Goal: Use online tool/utility: Use online tool/utility

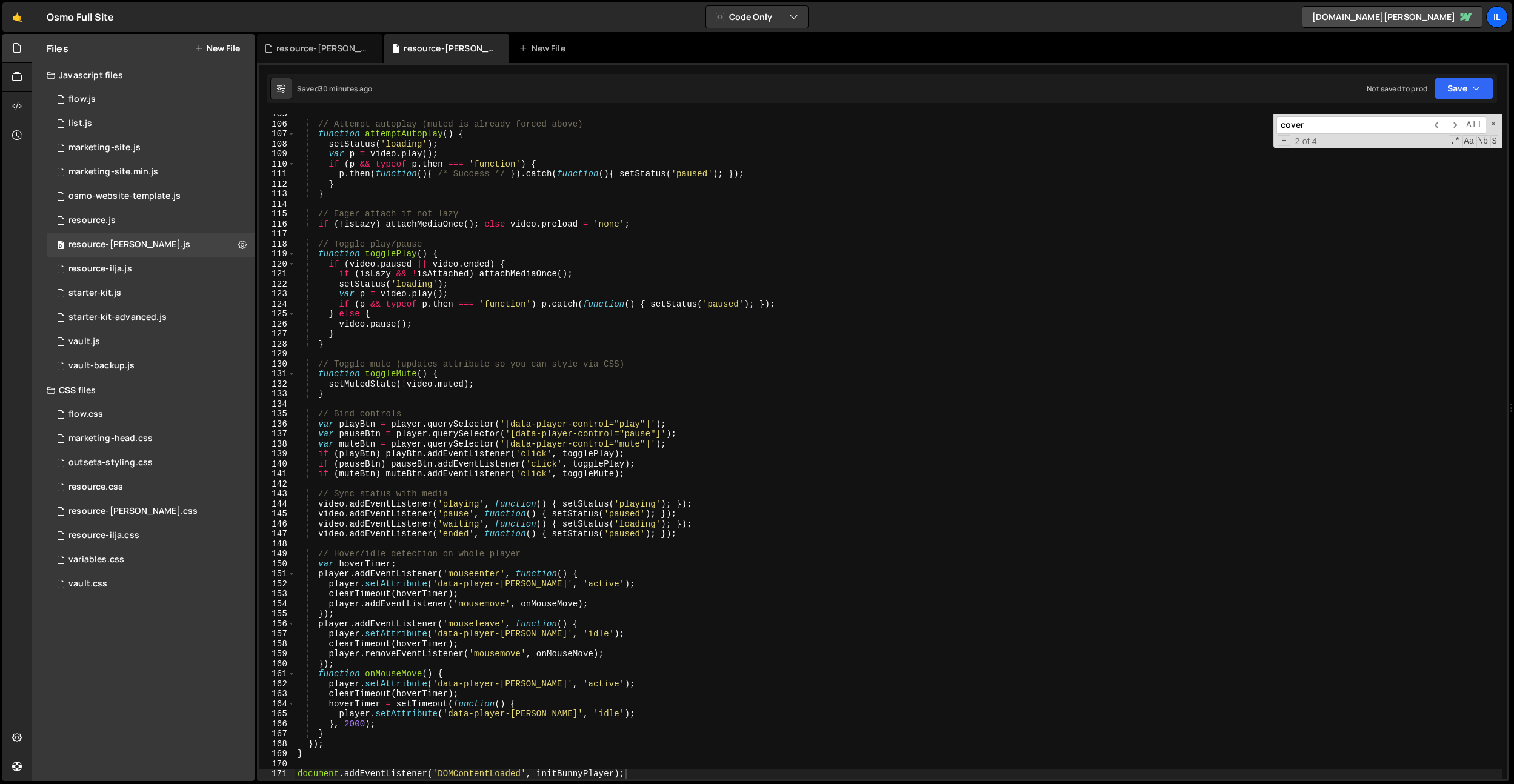
scroll to position [1045, 0]
click at [560, 393] on div "// Attempt autoplay (muted is already forced above) function attemptAutoplay ( …" at bounding box center [899, 451] width 1207 height 684
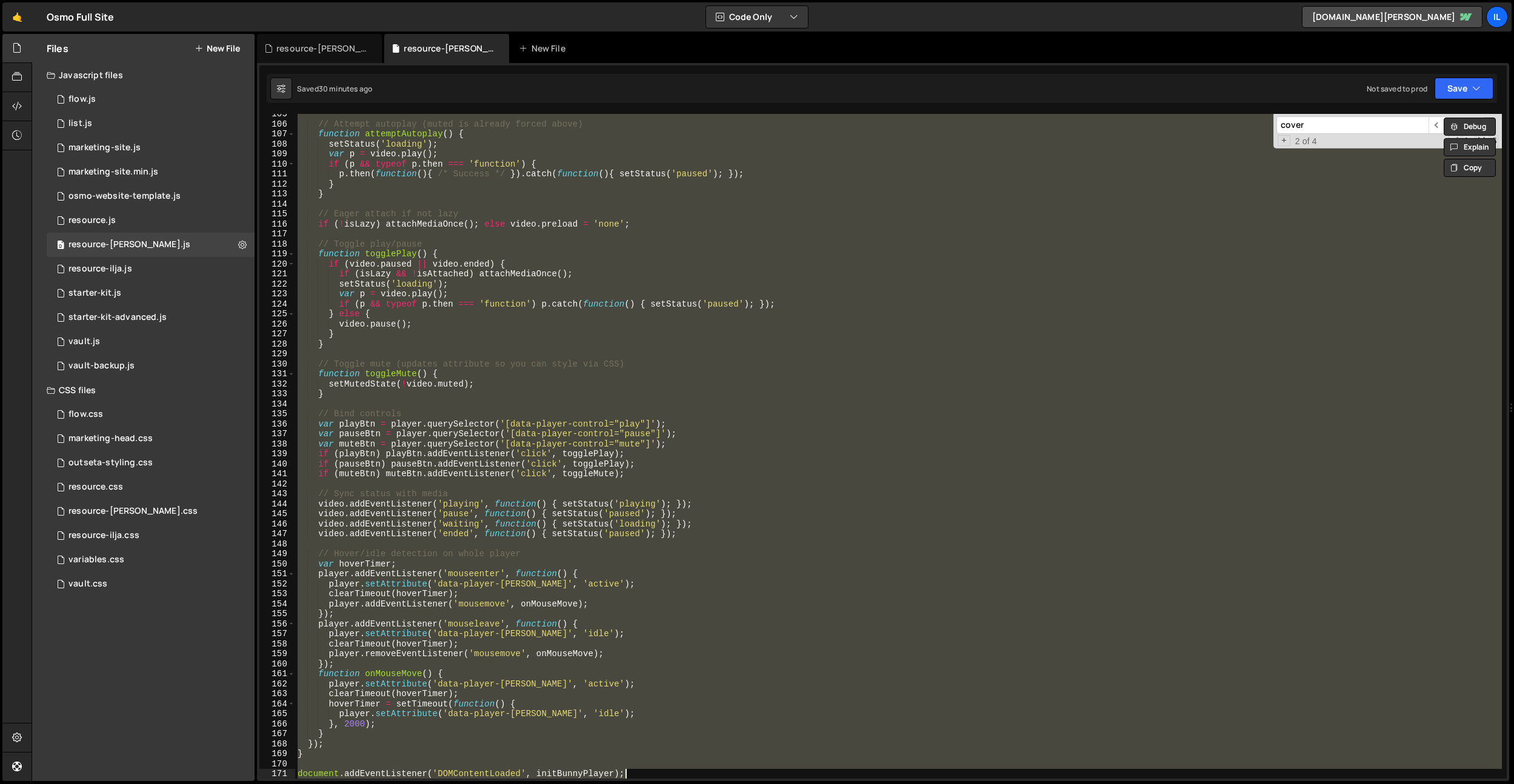
paste textarea
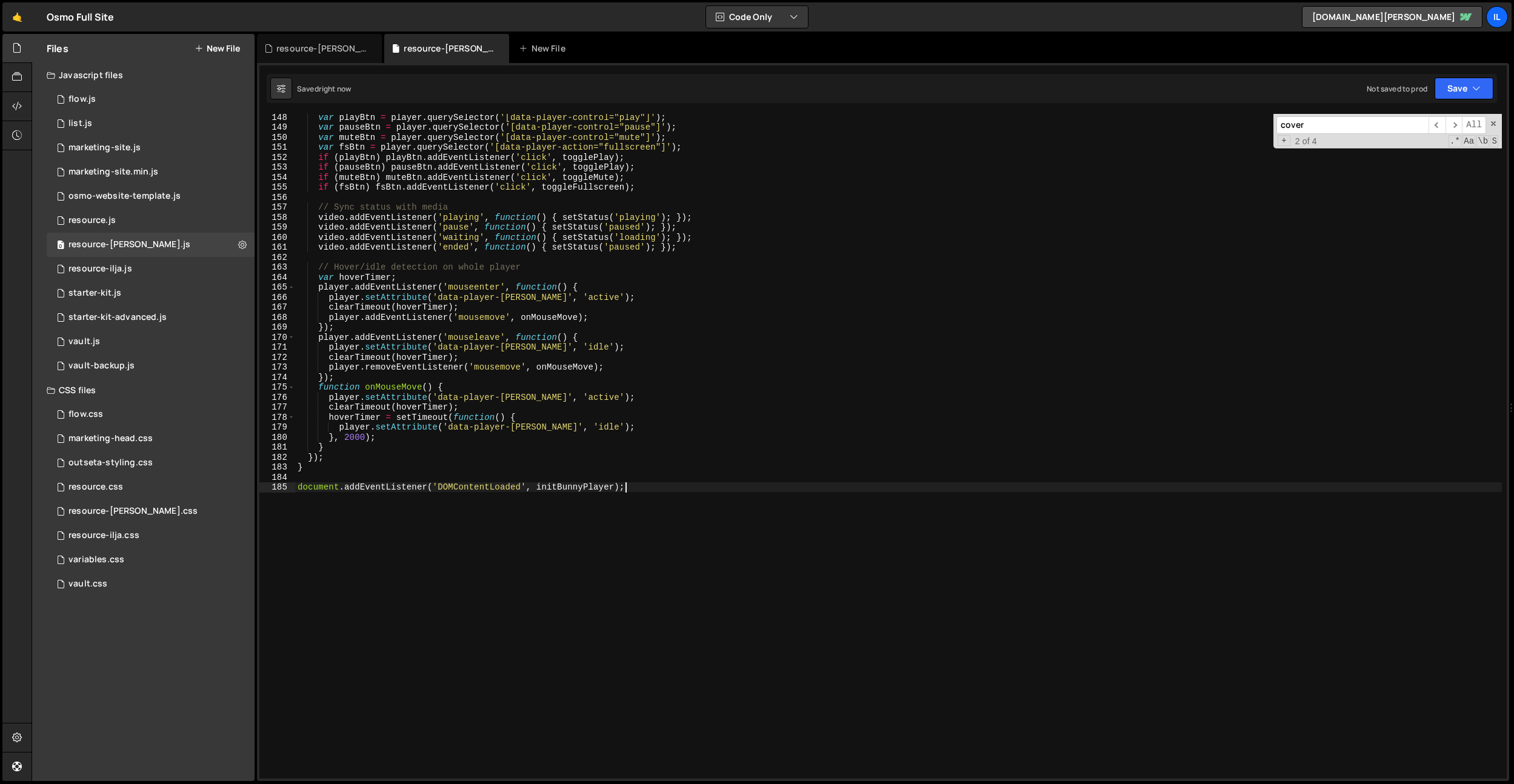
scroll to position [1469, 0]
click at [556, 297] on div "// Bind controls var playBtn = player . querySelector ( '[data-player-control="…" at bounding box center [899, 446] width 1207 height 684
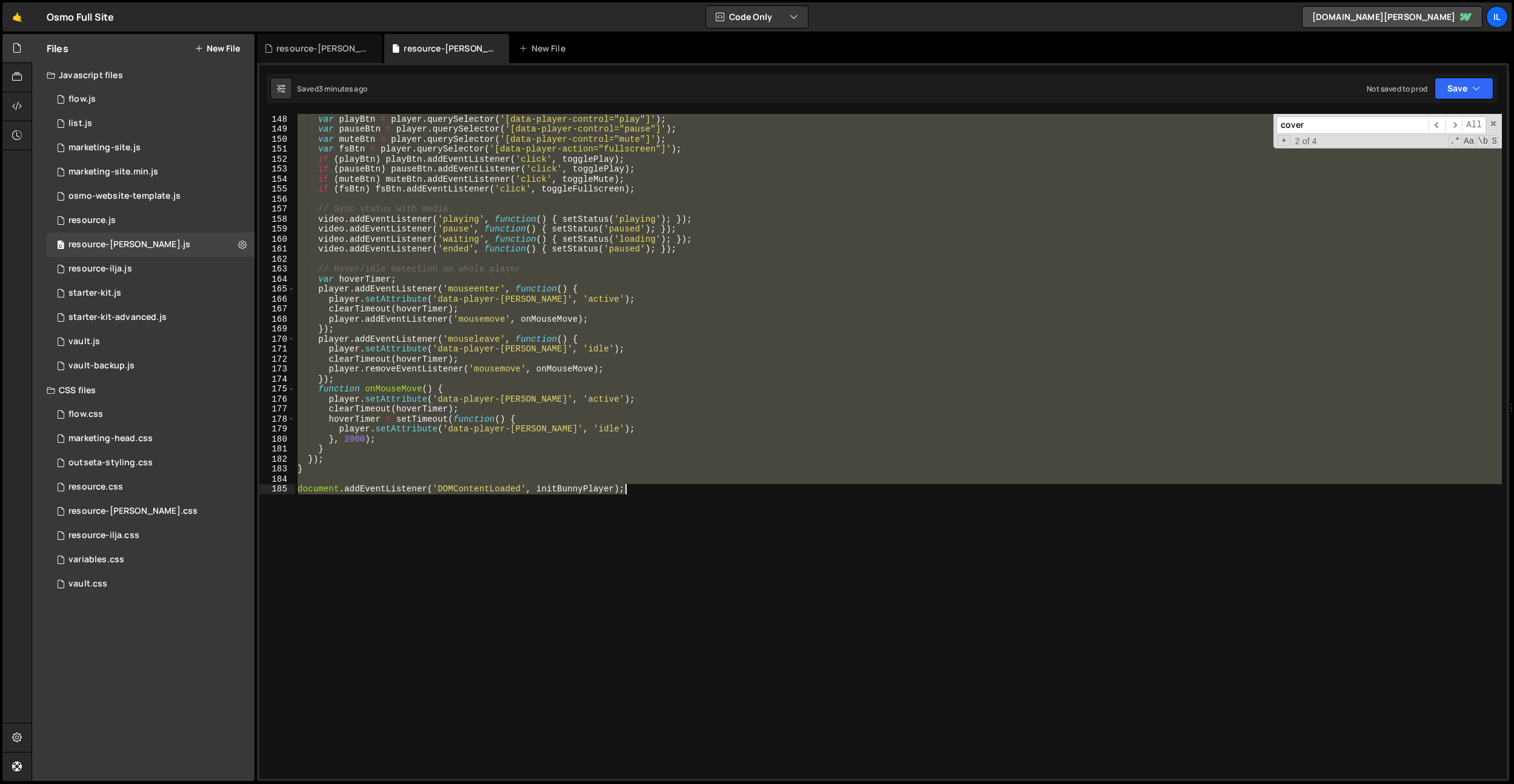
paste textarea
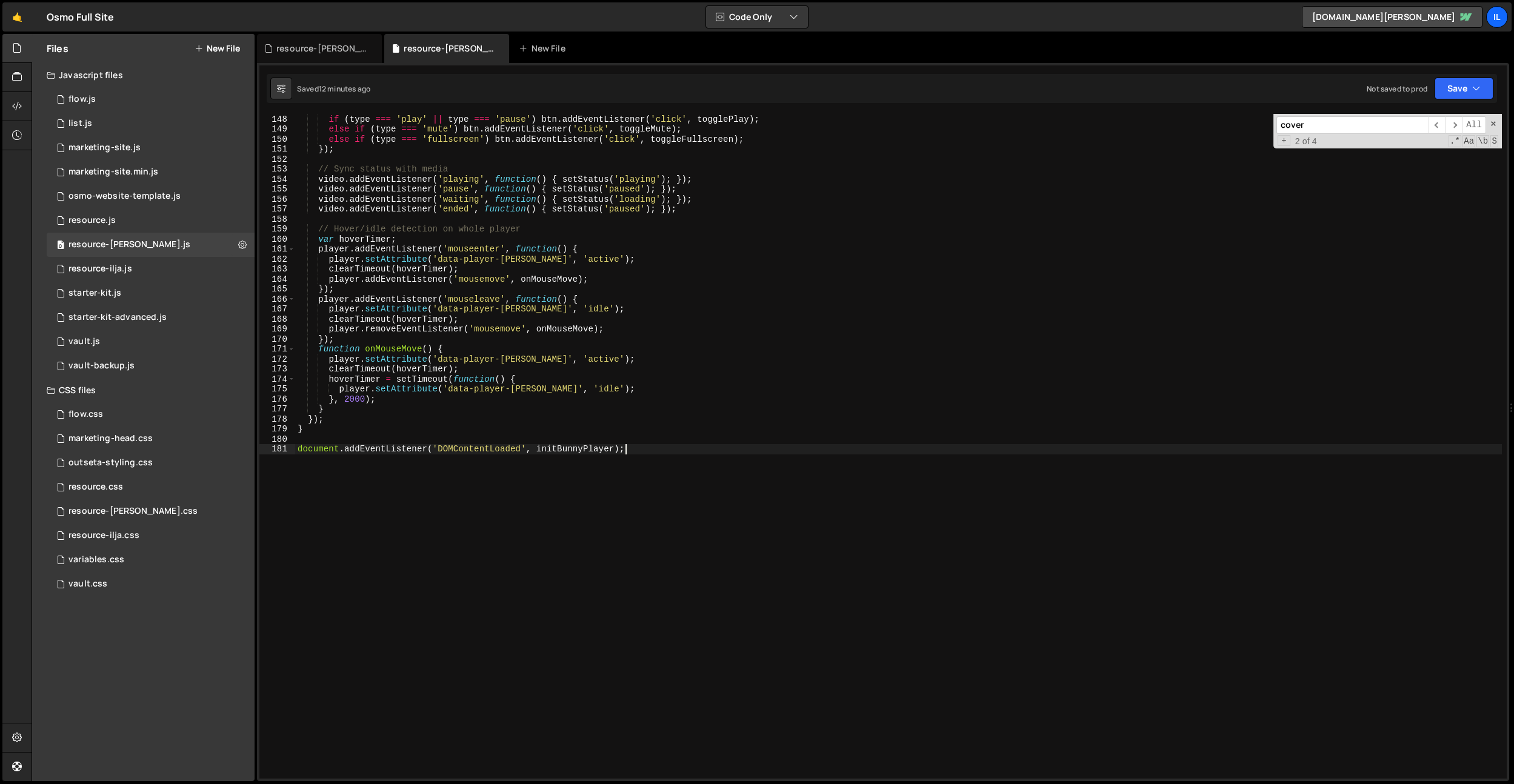
click at [562, 463] on div "var type = btn . getAttribute ( 'data-player-control' ) ; if ( type === 'play' …" at bounding box center [899, 446] width 1207 height 684
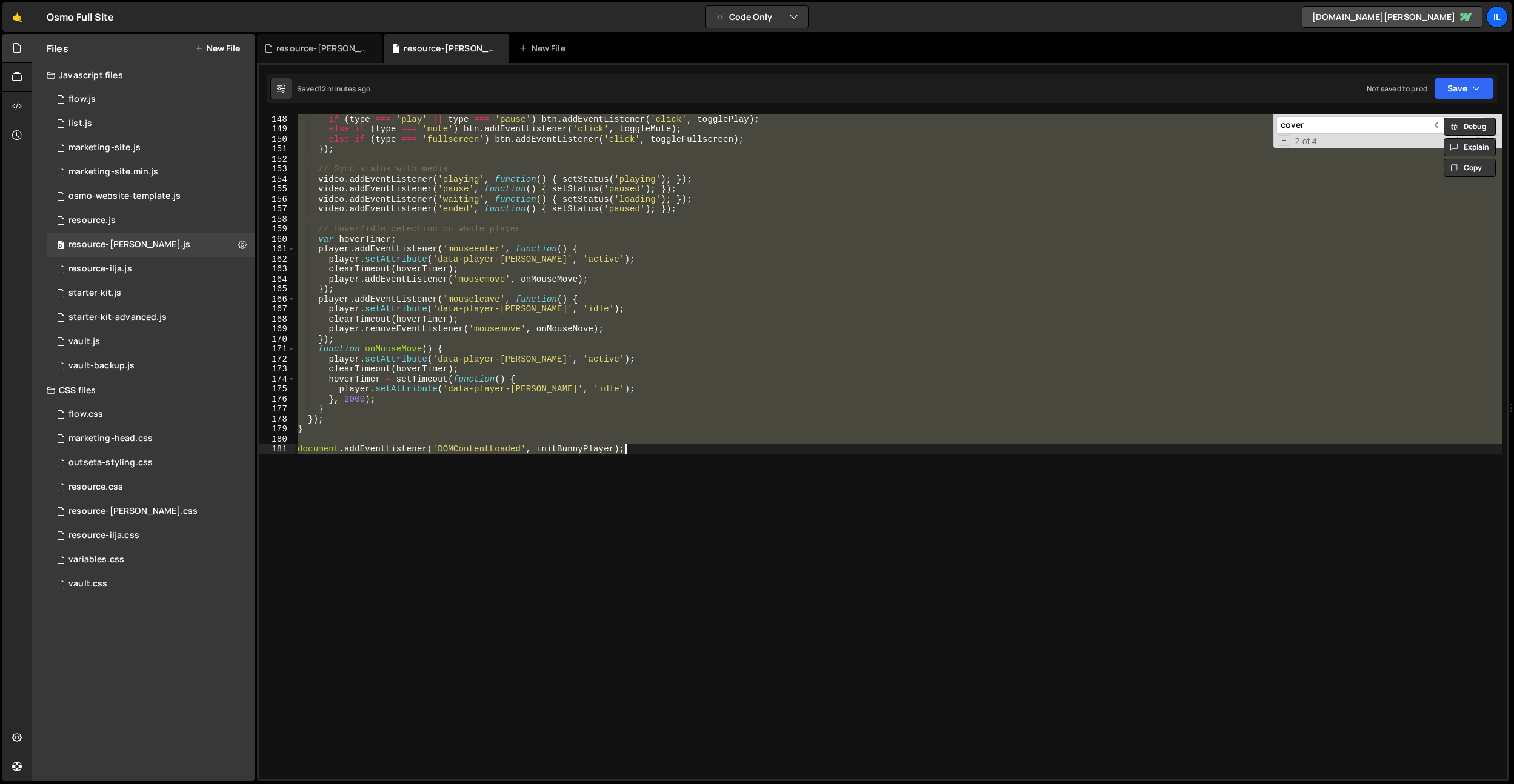
paste textarea
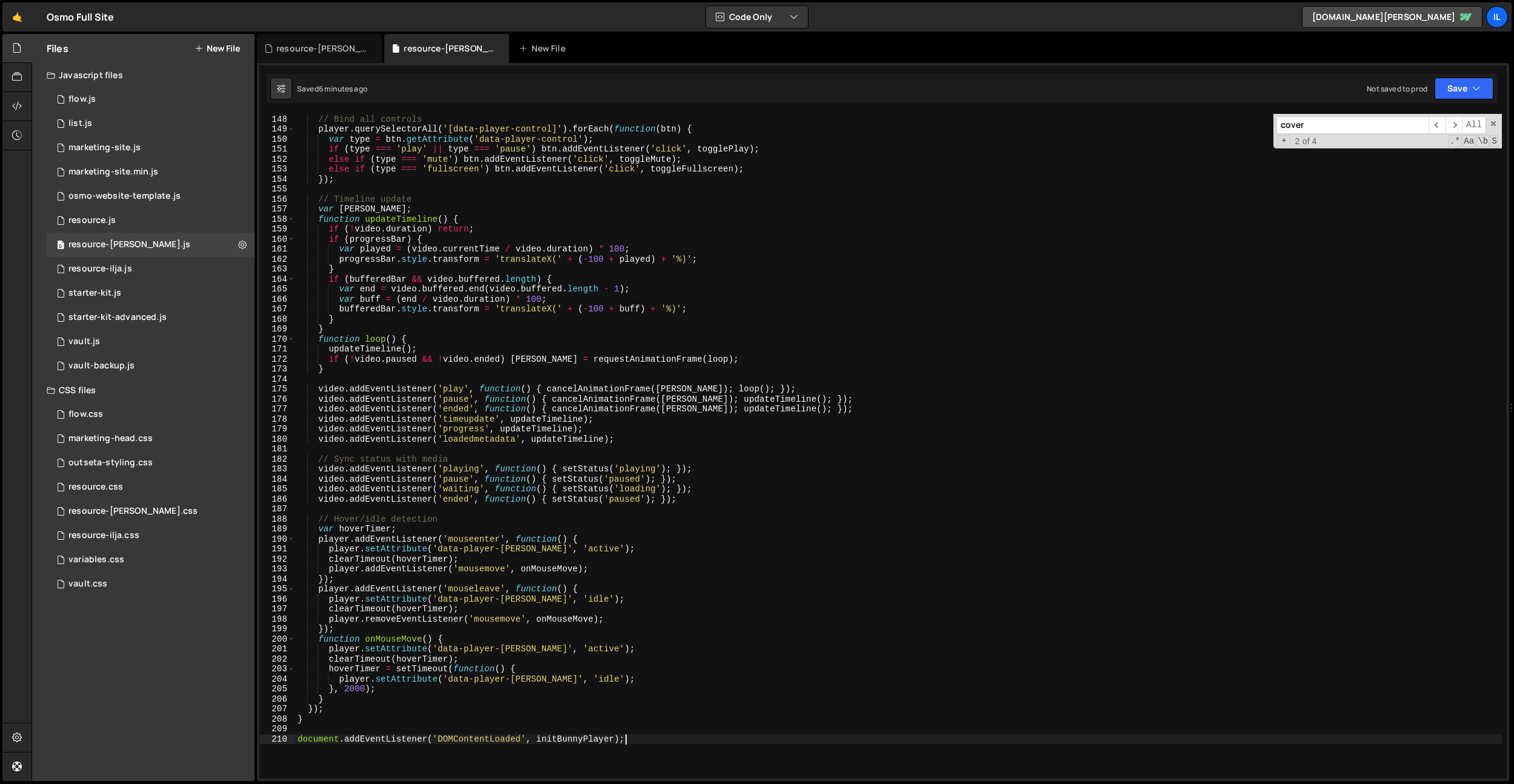
type textarea "document.addEventListener('DOMContentLoaded', initBunnyPlayer);"
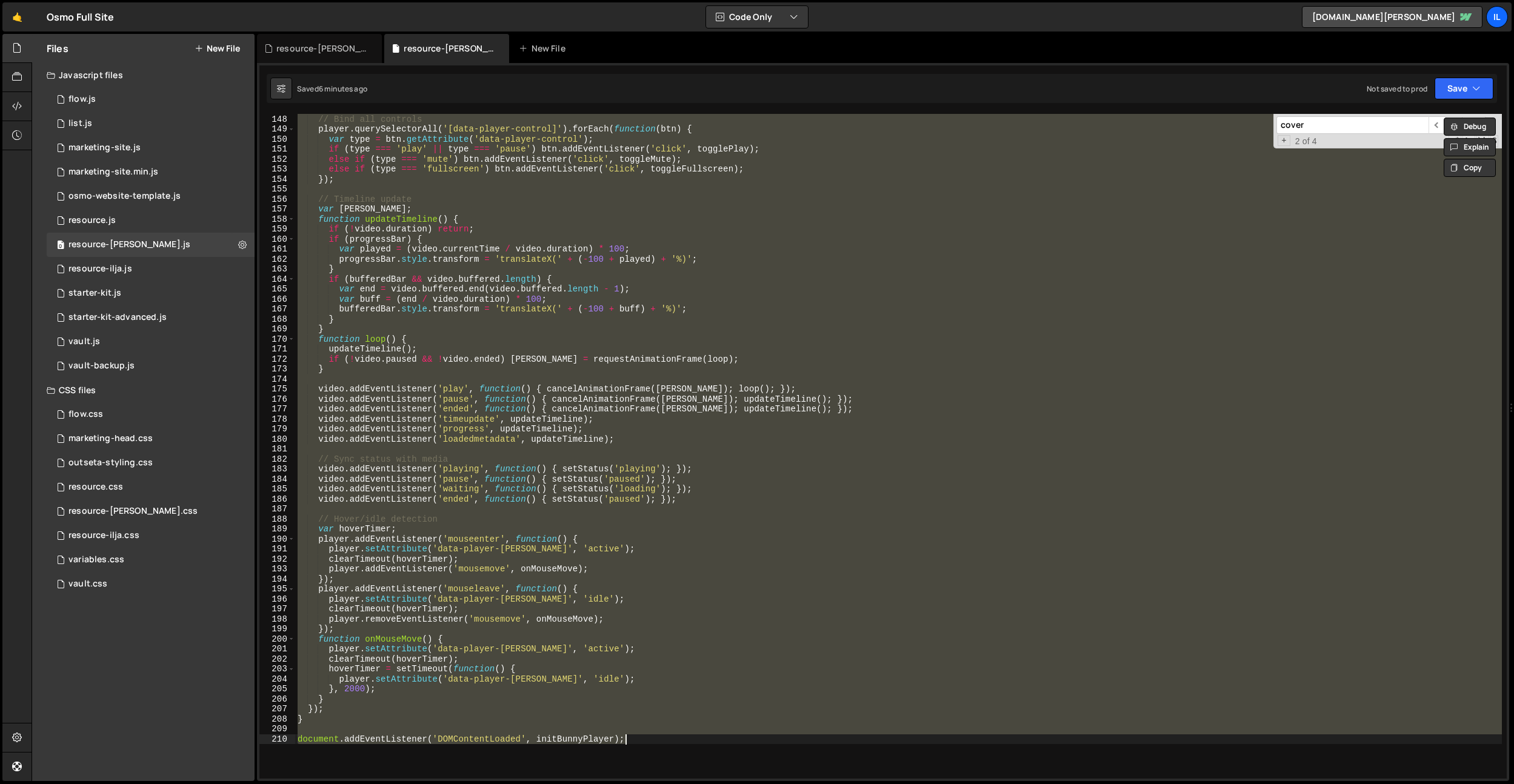
click at [783, 378] on div "// Bind all controls player . querySelectorAll ( '[data-player-control]' ) . fo…" at bounding box center [899, 445] width 1207 height 664
paste textarea
type textarea "document.addEventListener('DOMContentLoaded', initBunnyPlayer);"
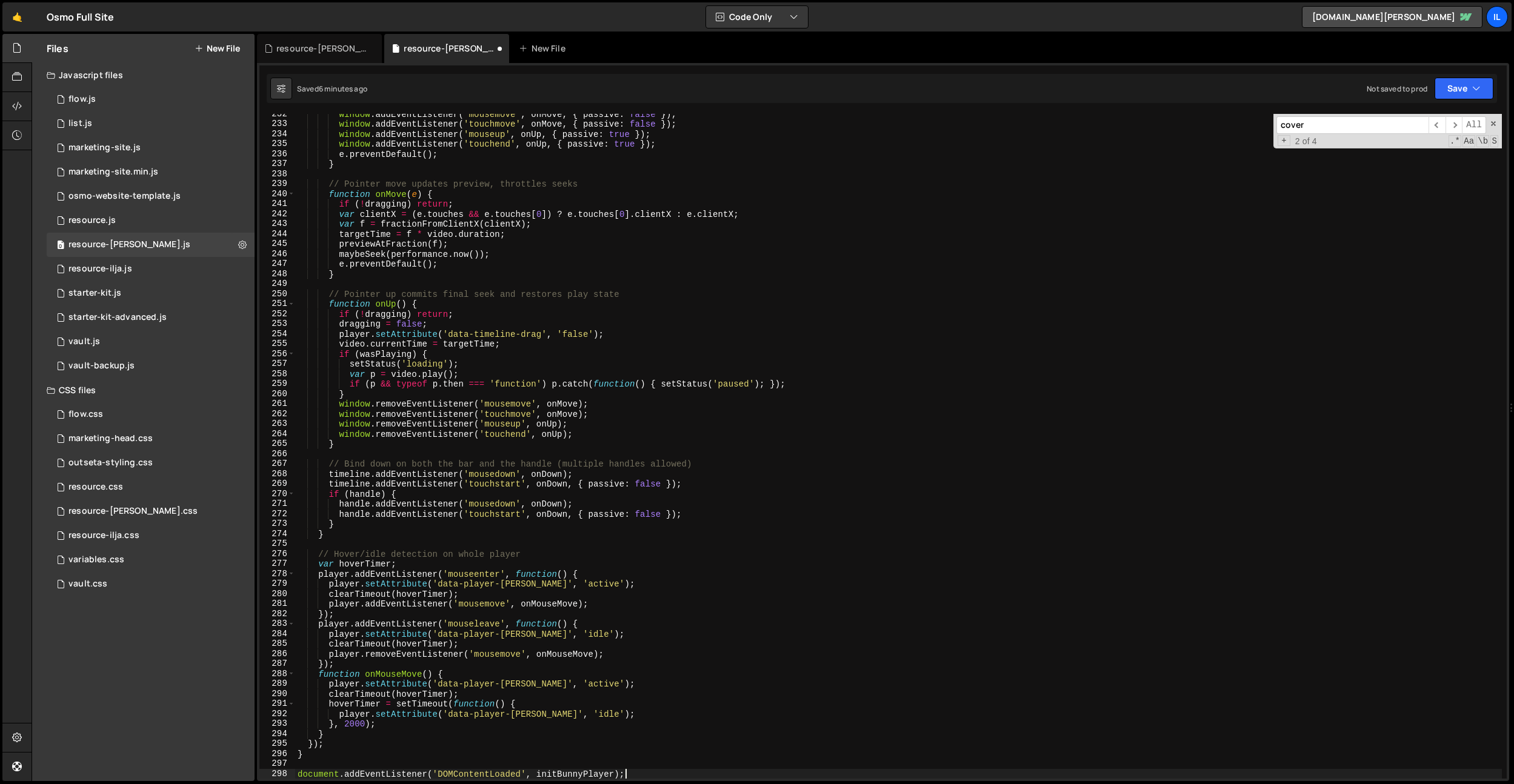
scroll to position [2315, 0]
click at [497, 279] on div "window . addEventListener ( 'mousemove' , onMove , { passive : false }) ; windo…" at bounding box center [899, 451] width 1207 height 684
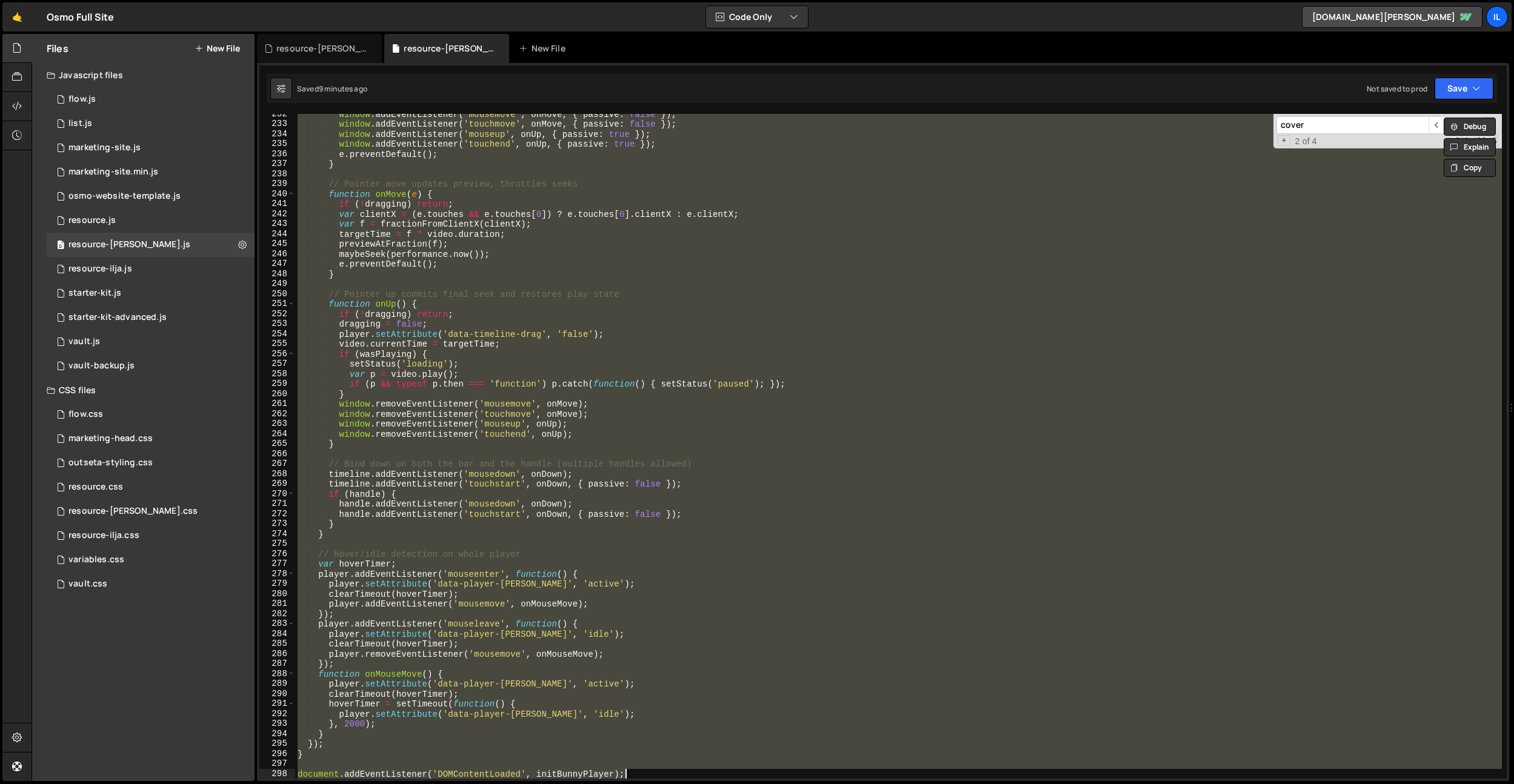
paste textarea
type textarea "document.addEventListener('DOMContentLoaded', initBunnyPlayer);"
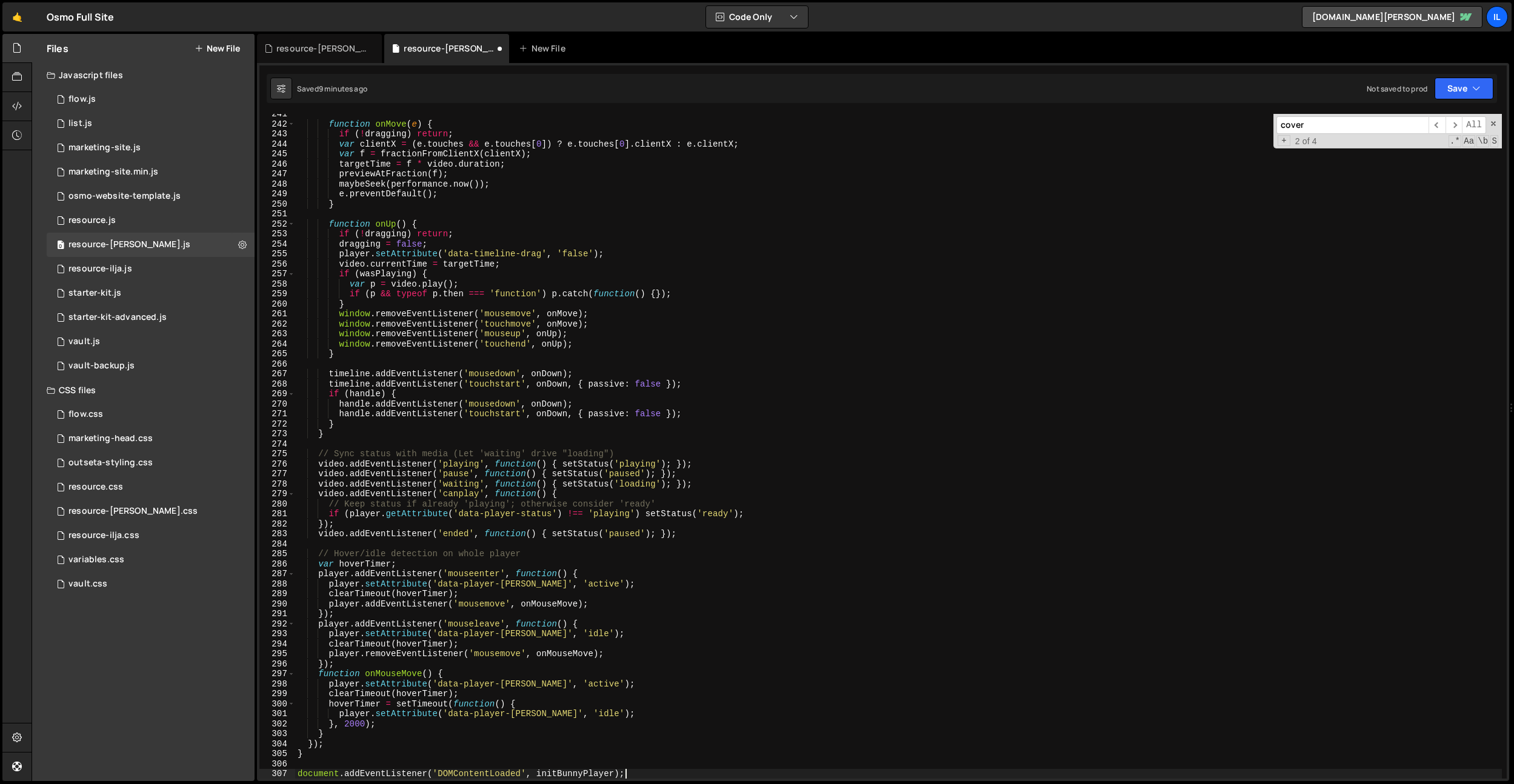
scroll to position [2404, 0]
click at [308, 42] on div "resource-[PERSON_NAME].css" at bounding box center [320, 49] width 125 height 29
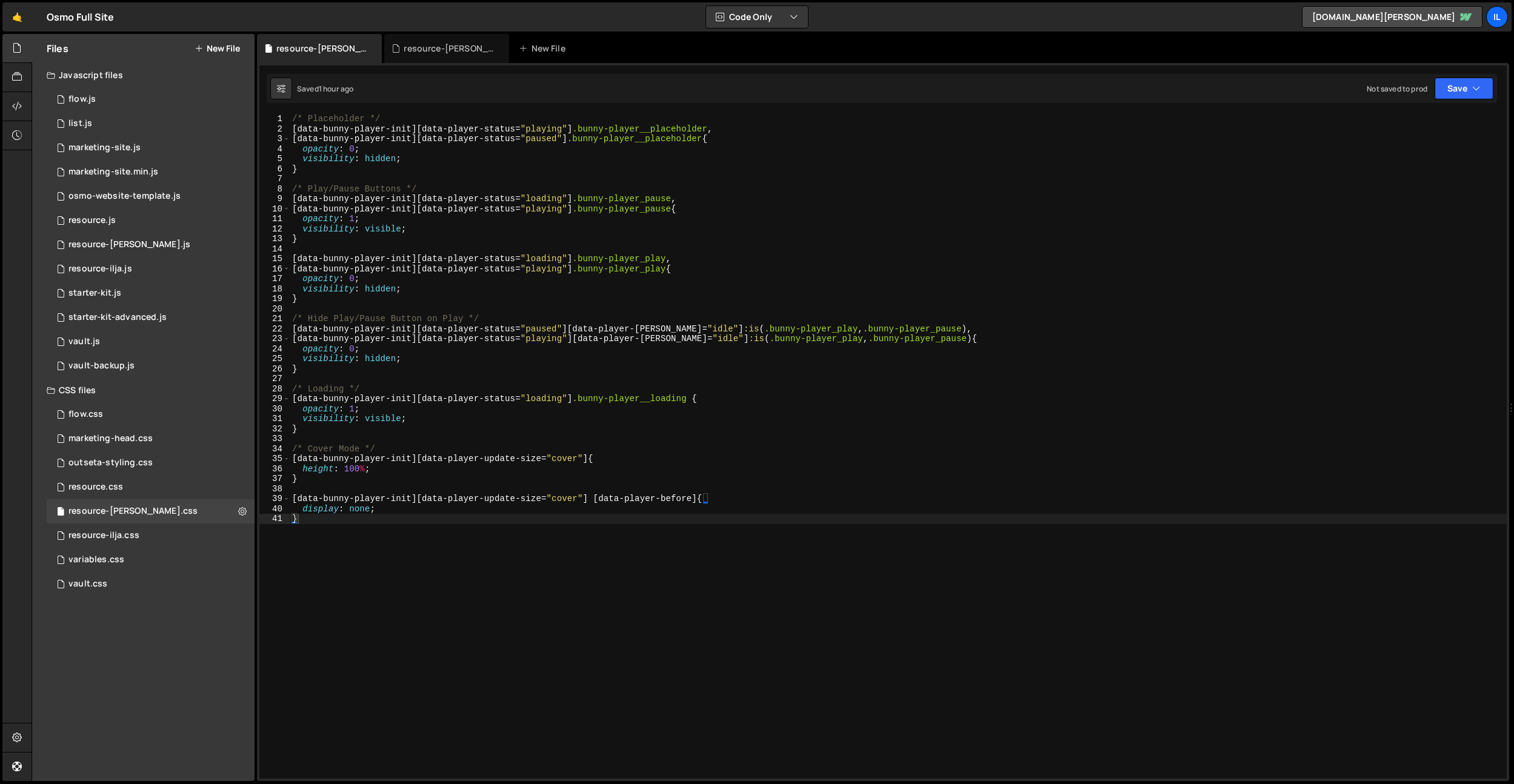
click at [400, 142] on div "/* Placeholder */ [ data-bunny-player-init ][ data-player-status = " playing " …" at bounding box center [898, 456] width 1217 height 684
click at [505, 198] on div "/* Placeholder */ [ data-bunny-player-init ][ data-player-status = " playing " …" at bounding box center [898, 456] width 1217 height 684
click at [504, 198] on div "/* Placeholder */ [ data-bunny-player-init ][ data-player-status = " playing " …" at bounding box center [898, 456] width 1217 height 684
drag, startPoint x: 709, startPoint y: 136, endPoint x: 275, endPoint y: 138, distance: 434.0
click at [275, 138] on div "[data-bunny-player-init][data-player-status="loading"] .bunny-player_pause, 1 2…" at bounding box center [882, 445] width 1247 height 664
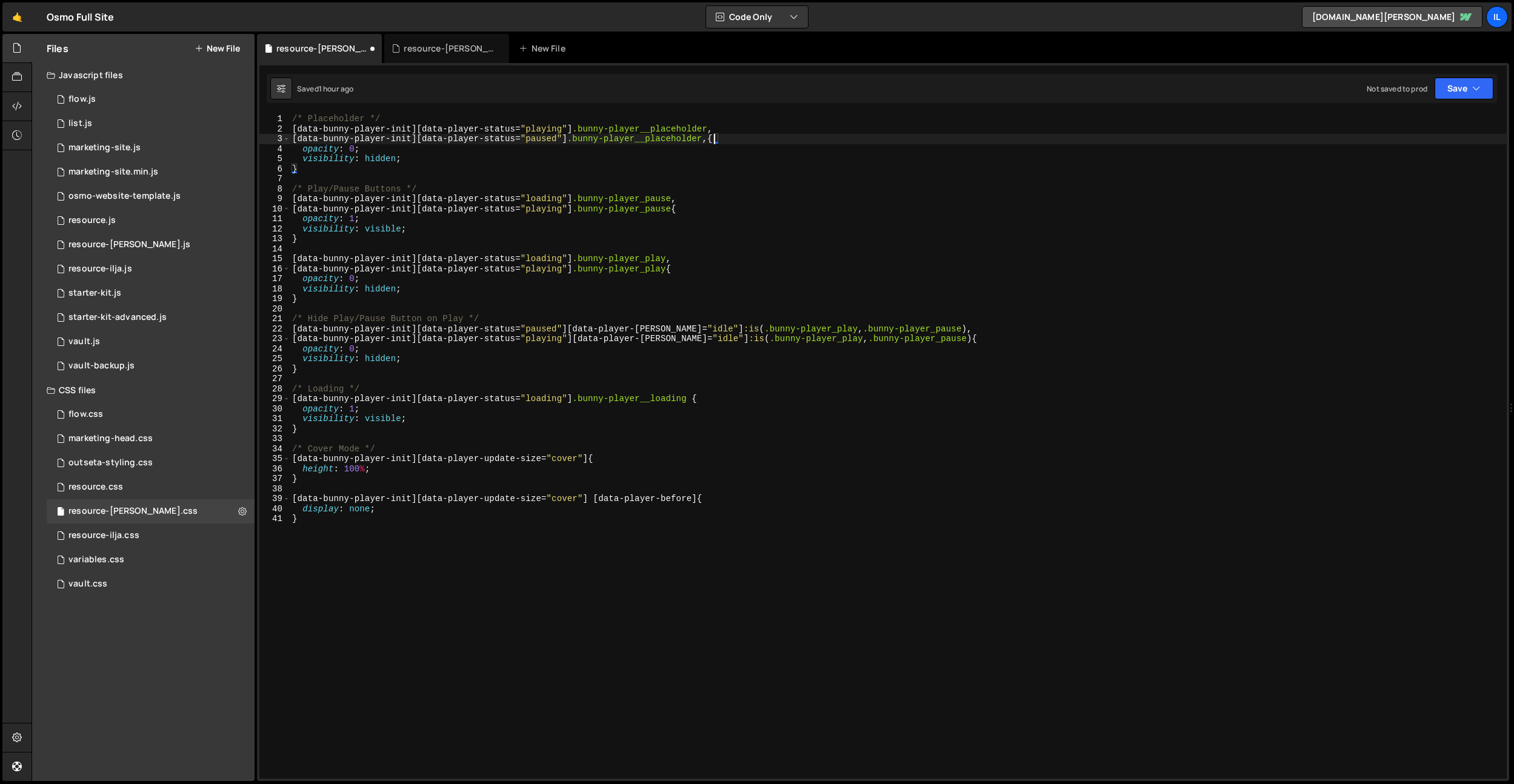
scroll to position [0, 0]
paste textarea "[data-bunny-player-init][data-player-status="paused"] .bunny-player__placeholder"
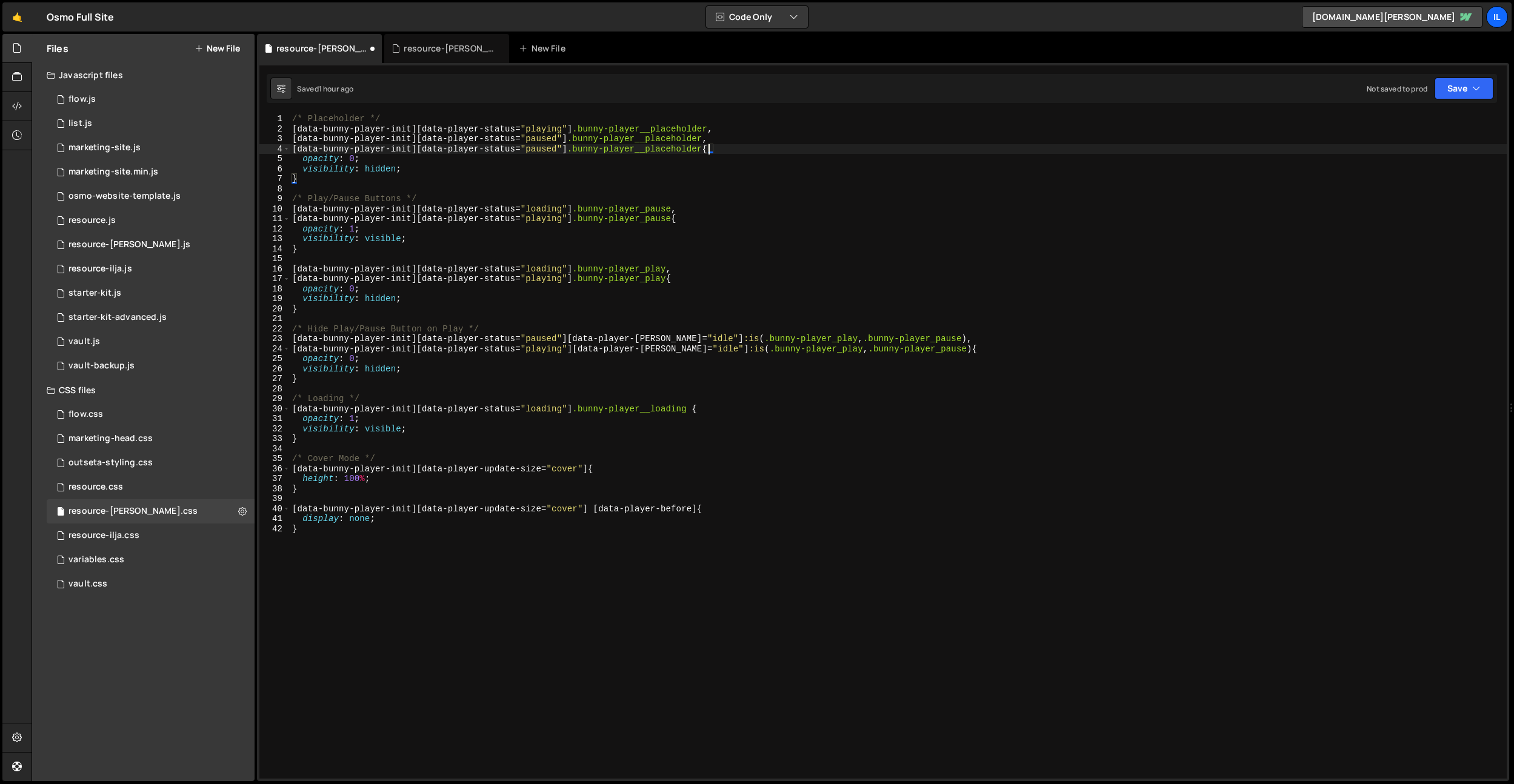
click at [549, 151] on div "/* Placeholder */ [ data-bunny-player-init ][ data-player-status = " playing " …" at bounding box center [898, 456] width 1217 height 684
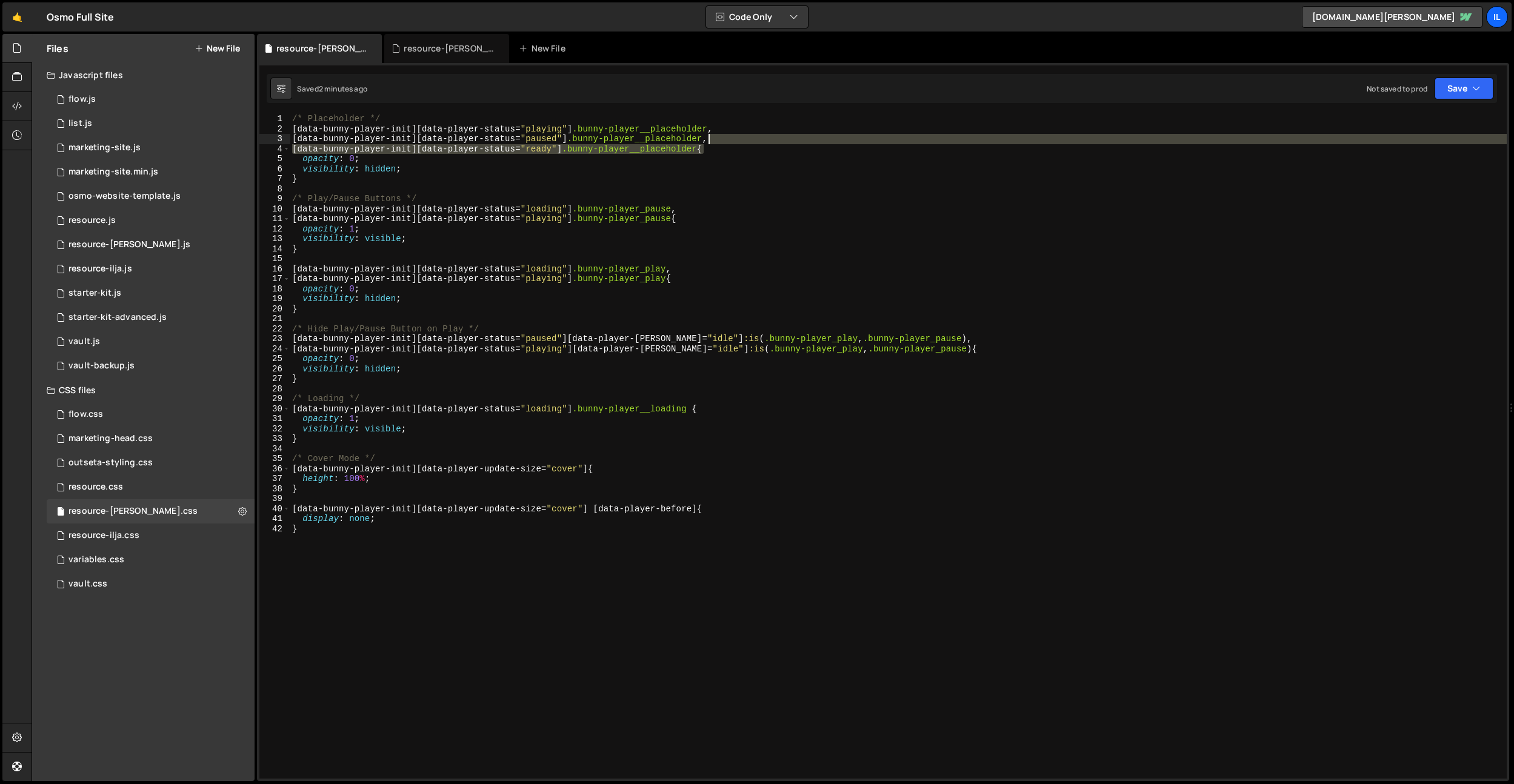
drag, startPoint x: 703, startPoint y: 148, endPoint x: 707, endPoint y: 143, distance: 6.4
click at [707, 143] on div "/* Placeholder */ [ data-bunny-player-init ][ data-player-status = " playing " …" at bounding box center [898, 456] width 1217 height 684
click at [699, 270] on div "/* Placeholder */ [ data-bunny-player-init ][ data-player-status = " playing " …" at bounding box center [898, 456] width 1217 height 684
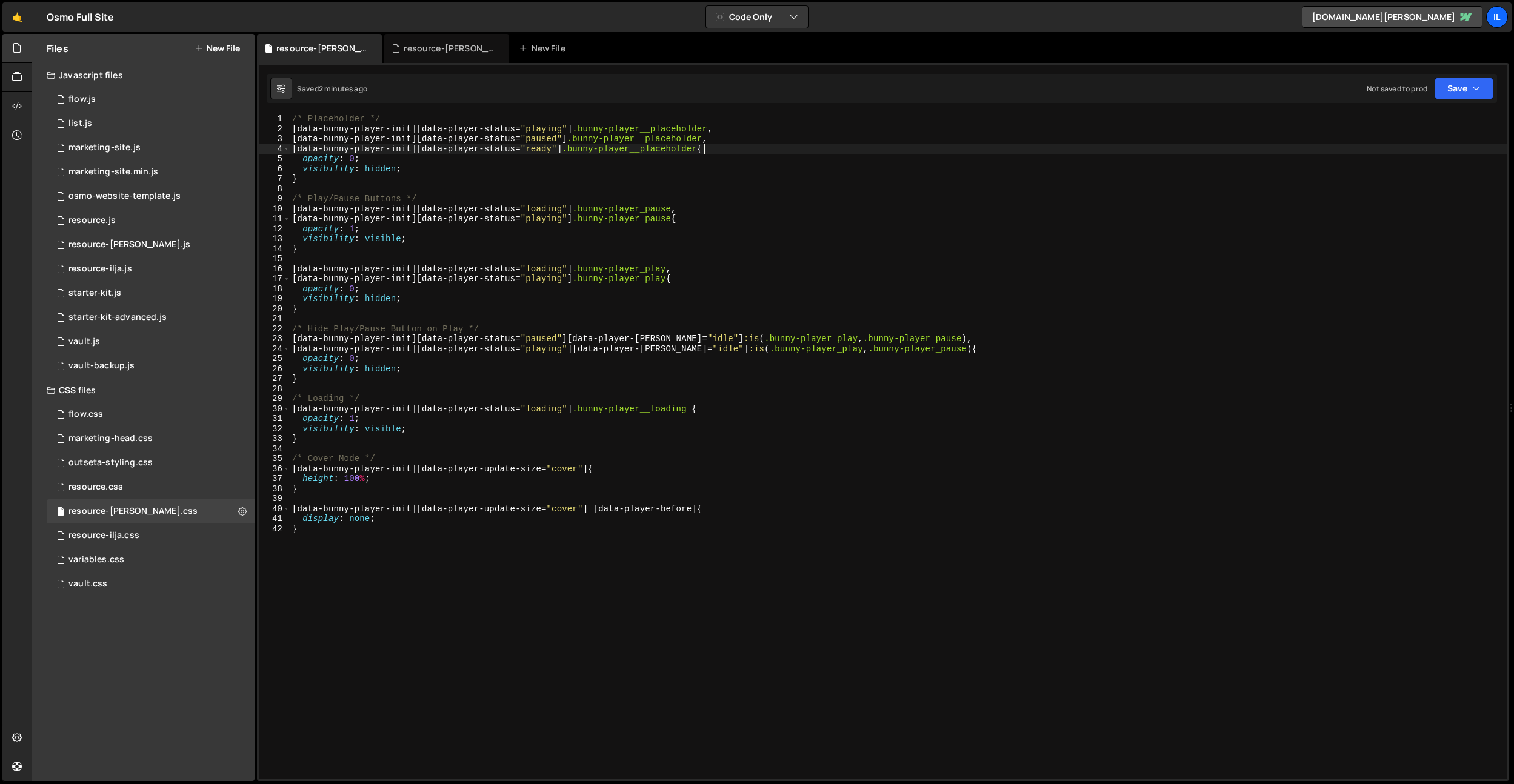
click at [705, 150] on div "/* Placeholder */ [ data-bunny-player-init ][ data-player-status = " playing " …" at bounding box center [898, 456] width 1217 height 684
click at [417, 150] on div "/* Placeholder */ [ data-bunny-player-init ][ data-player-status = " playing " …" at bounding box center [898, 456] width 1217 height 684
click at [473, 264] on div "/* Placeholder */ [ data-bunny-player-init ][ data-player-status = " playing " …" at bounding box center [898, 456] width 1217 height 684
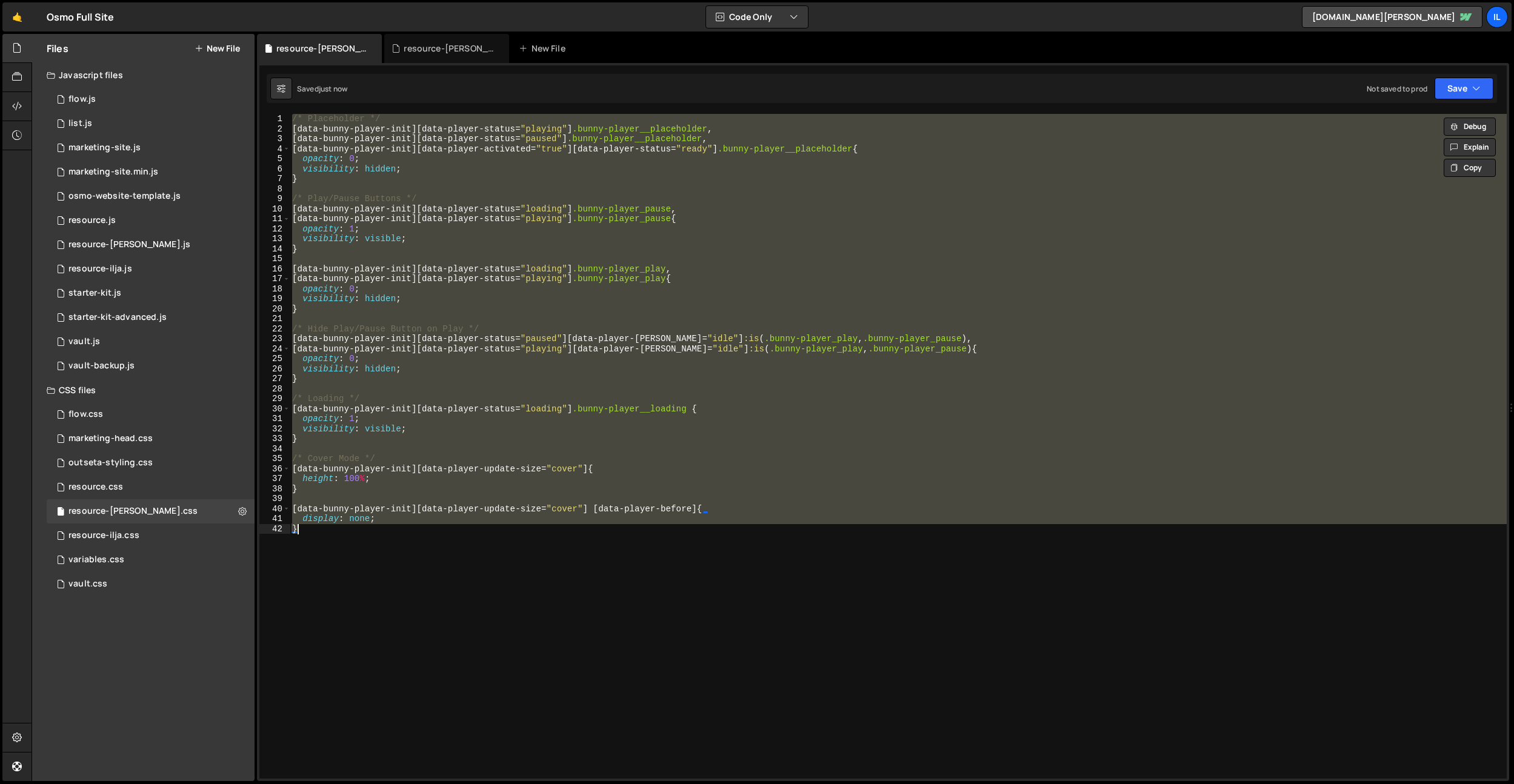
paste textarea "document.addEventListener('DOMContentLoaded', initBunnyPlayer);"
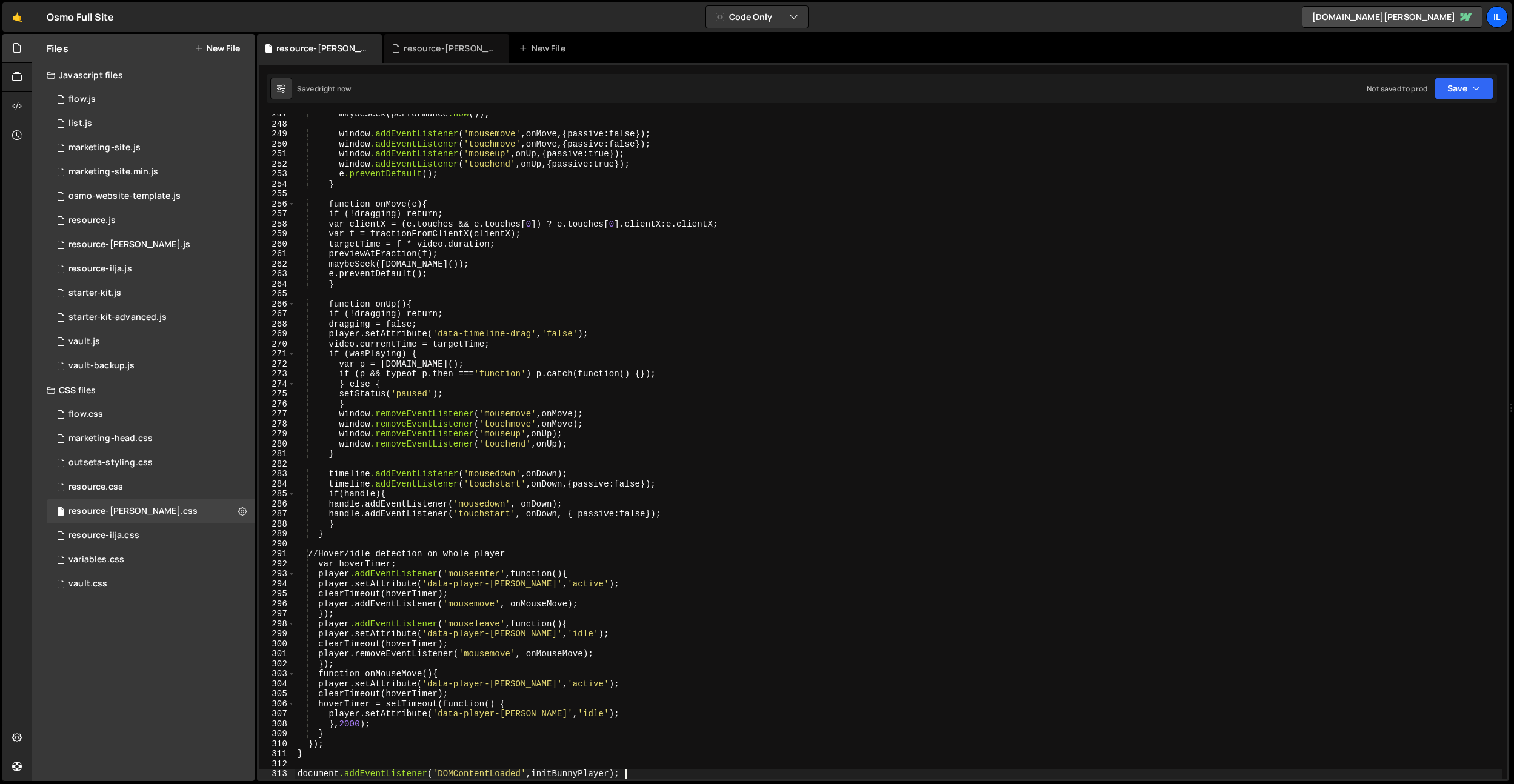
type textarea "display: none; }"
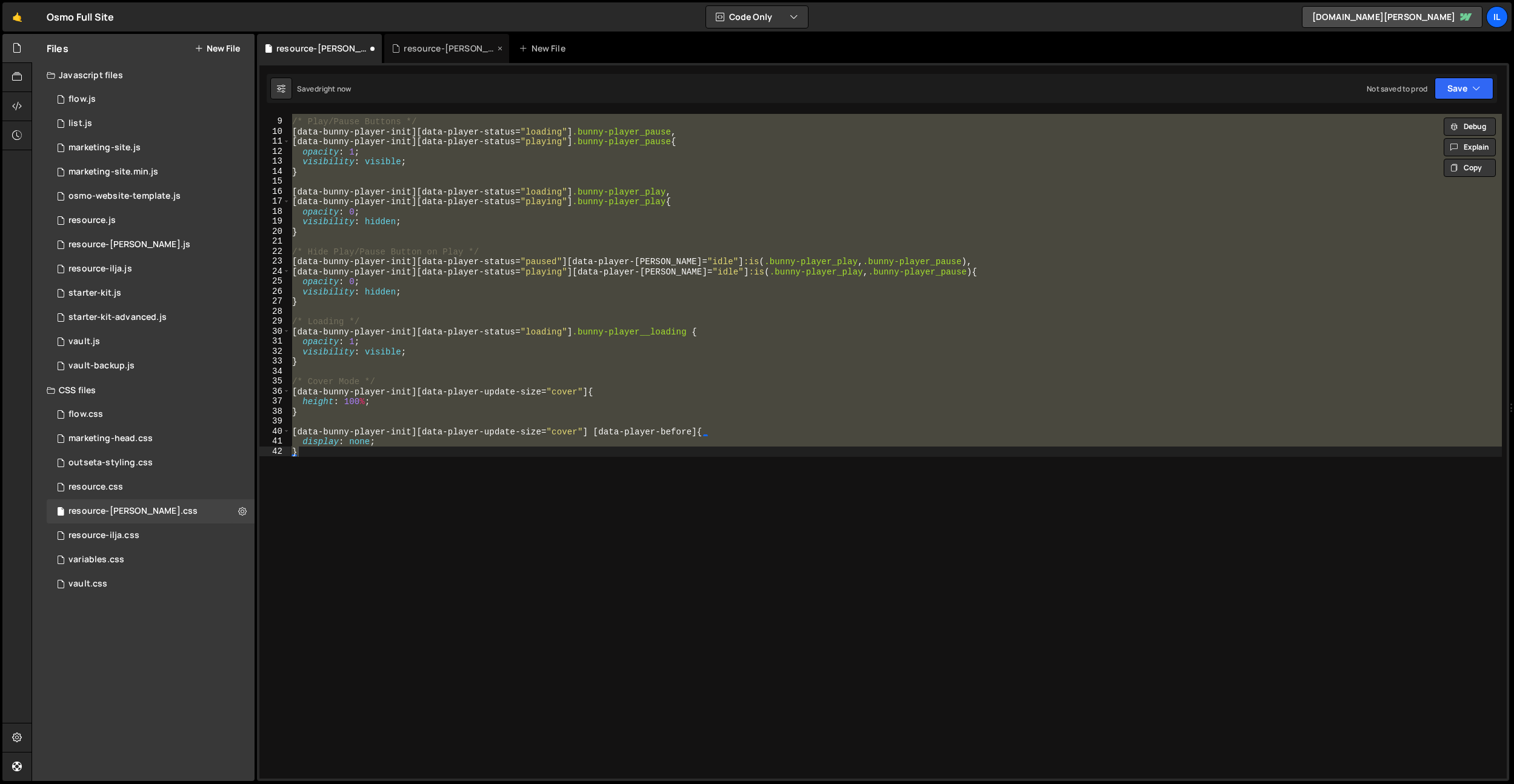
drag, startPoint x: 440, startPoint y: 45, endPoint x: 529, endPoint y: 273, distance: 244.8
click at [440, 45] on div "resource-[PERSON_NAME].js" at bounding box center [449, 49] width 91 height 12
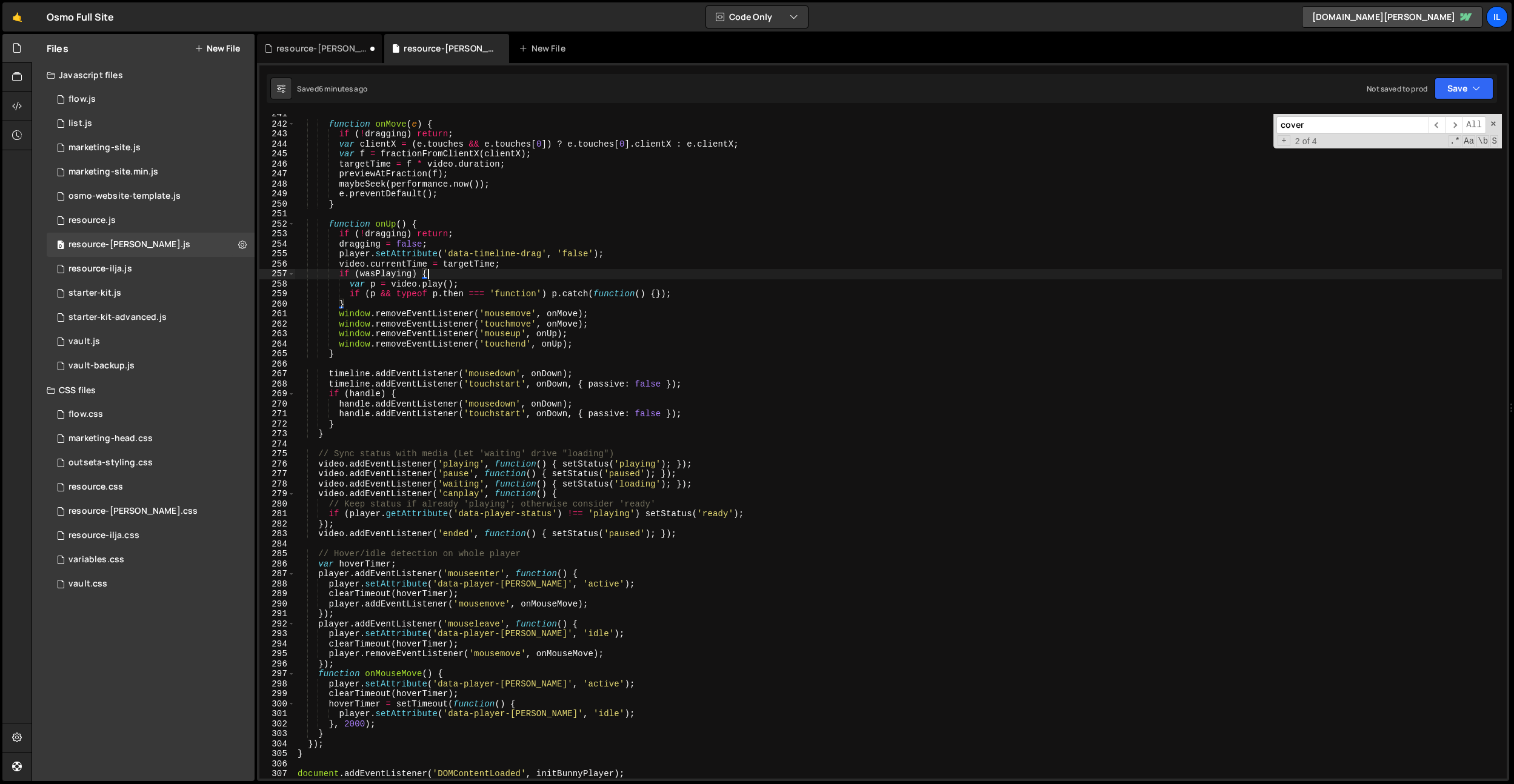
click at [529, 273] on div "function onMove ( e ) { if ( ! dragging ) return ; var clientX = ( e . touches …" at bounding box center [899, 451] width 1207 height 684
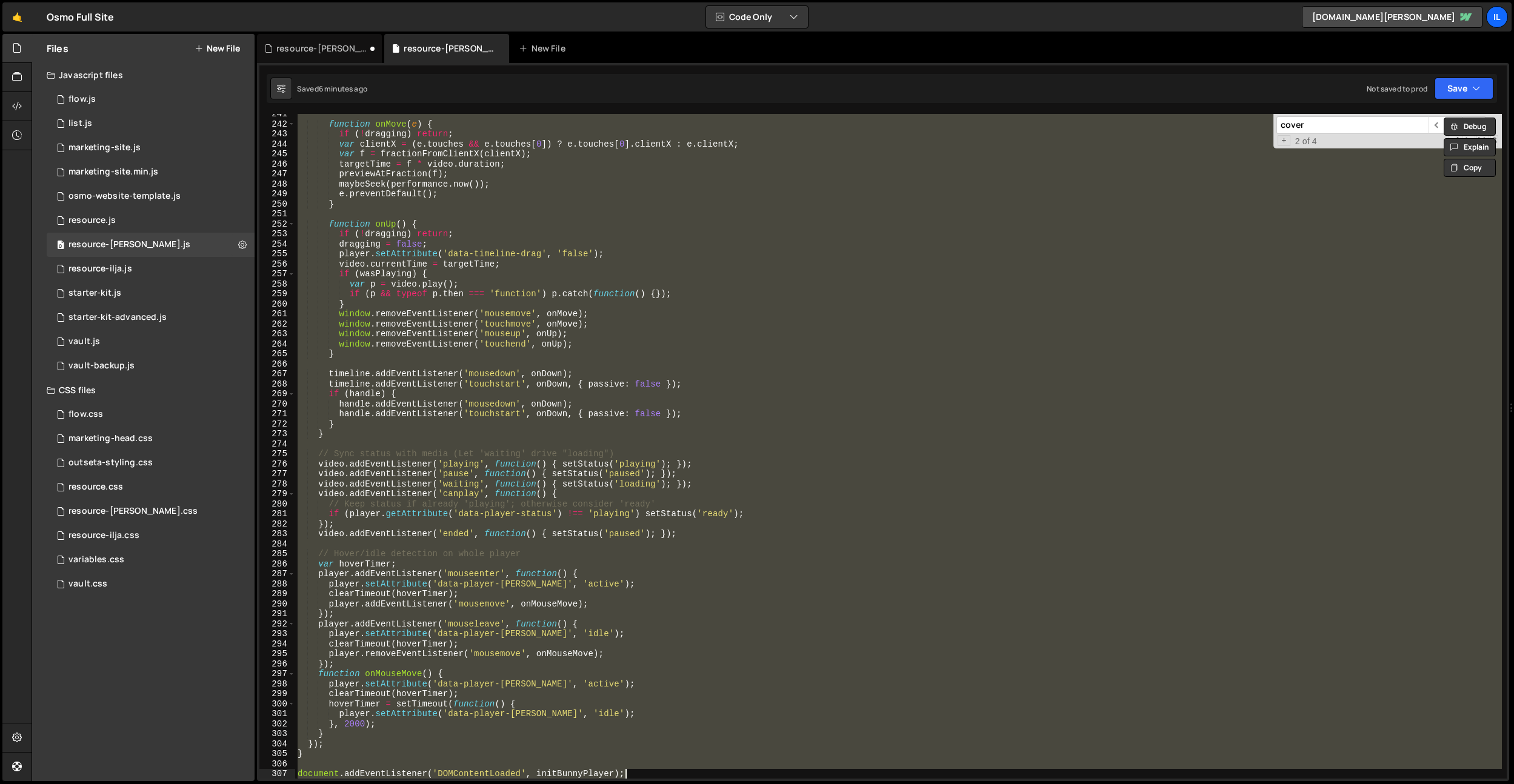
paste textarea
type textarea "document.addEventListener('DOMContentLoaded', initBunnyPlayer);"
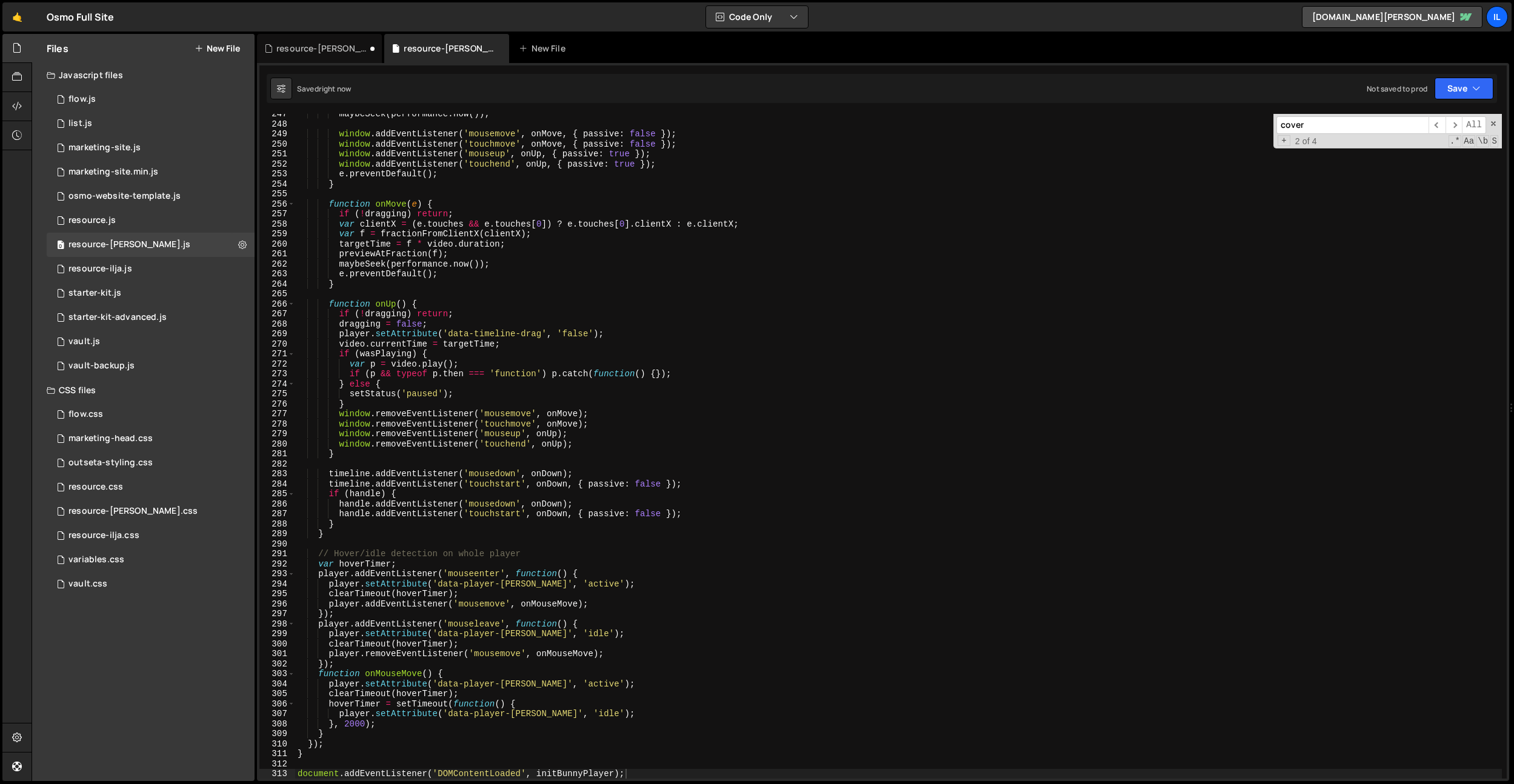
drag, startPoint x: 335, startPoint y: 57, endPoint x: 536, endPoint y: 326, distance: 335.8
click at [334, 57] on div "resource-[PERSON_NAME].css" at bounding box center [320, 49] width 125 height 29
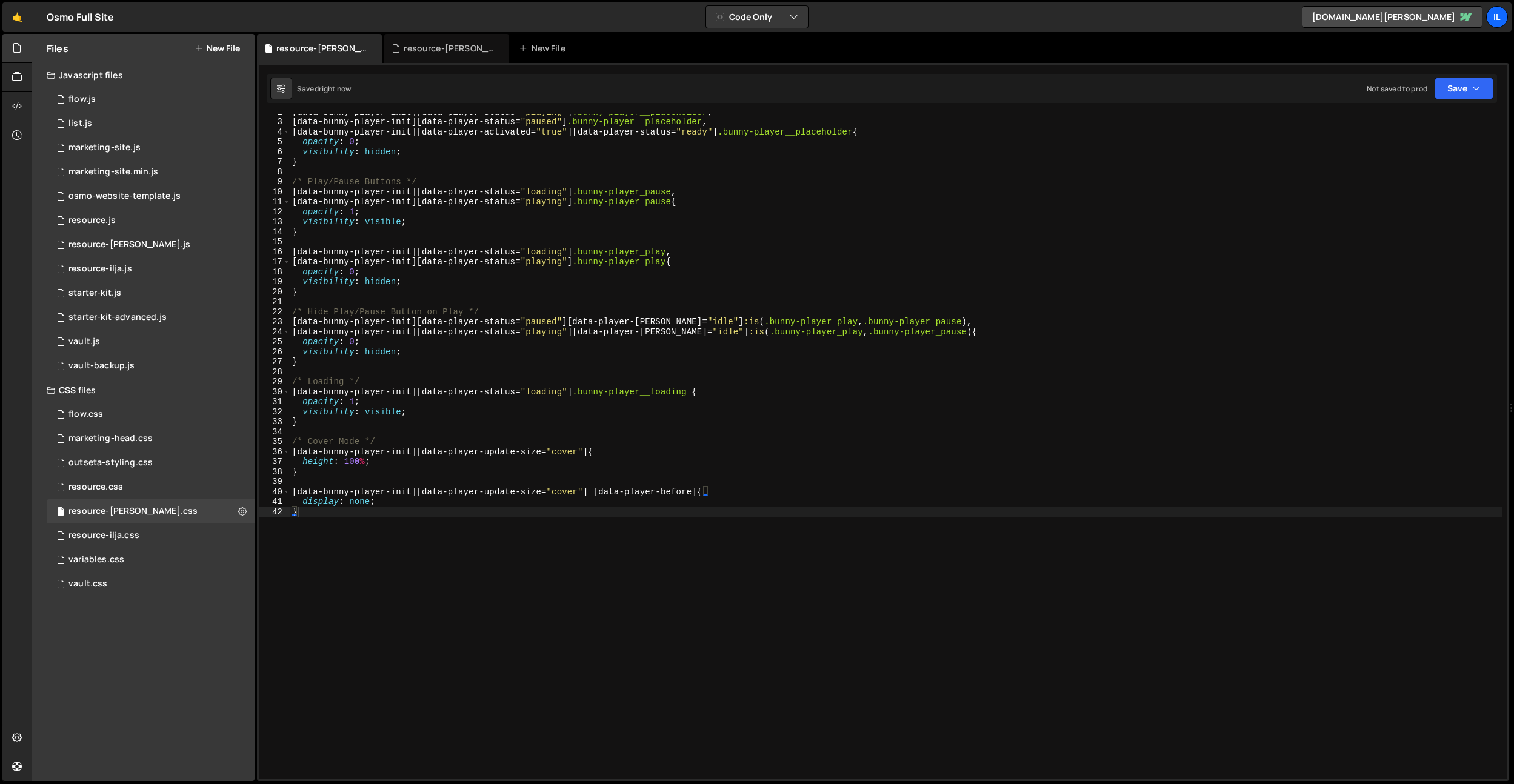
scroll to position [0, 0]
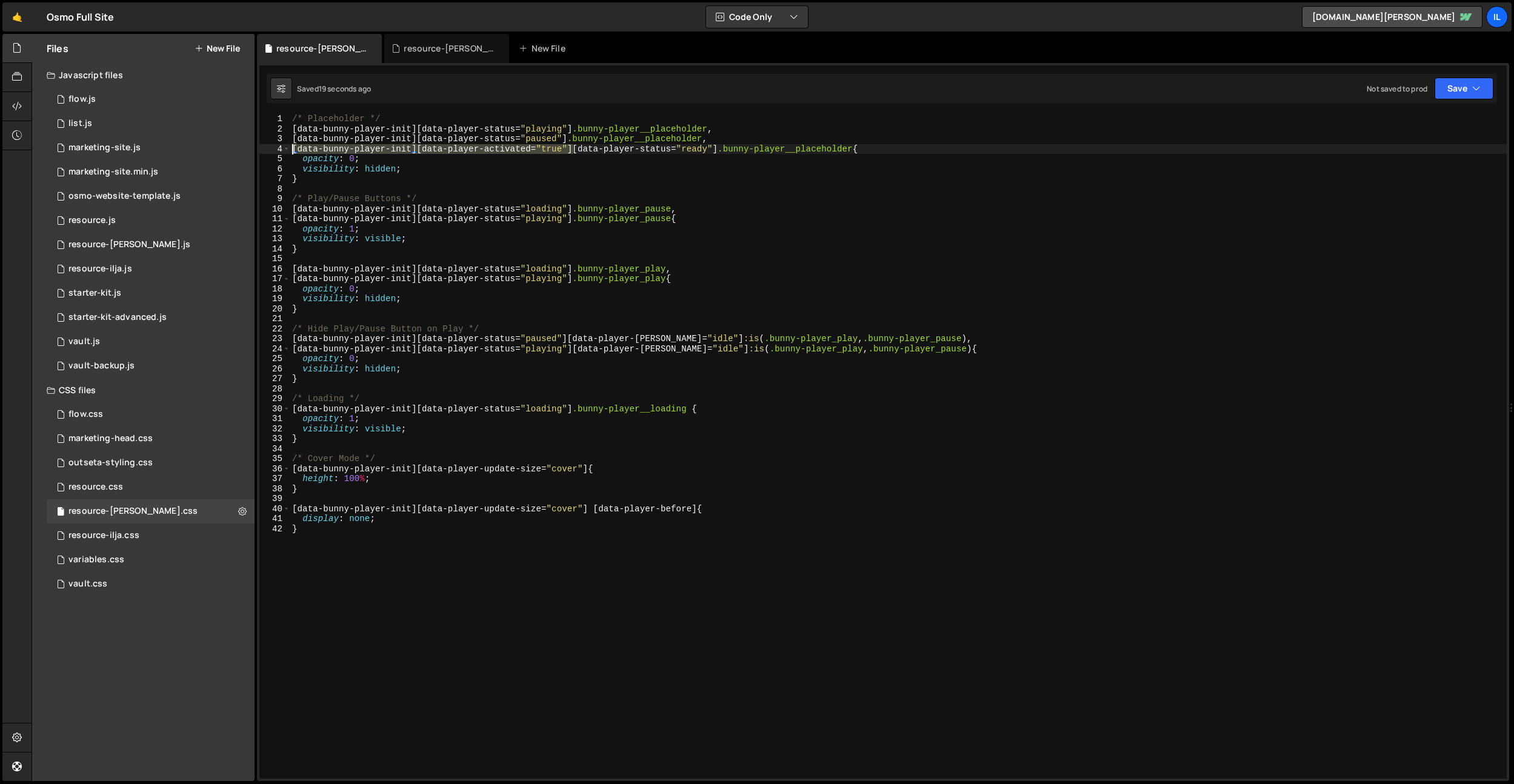
drag, startPoint x: 574, startPoint y: 150, endPoint x: 257, endPoint y: 153, distance: 317.0
click at [257, 153] on div "Files New File Javascript files 0 flow.js 0 0 list.js 0 0 marketing-site.js 0 0…" at bounding box center [772, 407] width 1483 height 748
click at [608, 159] on div "/* Placeholder */ [ data-bunny-player-init ][ data-player-status = " playing " …" at bounding box center [898, 456] width 1217 height 684
click at [552, 148] on div "/* Placeholder */ [ data-bunny-player-init ][ data-player-status = " playing " …" at bounding box center [898, 456] width 1217 height 684
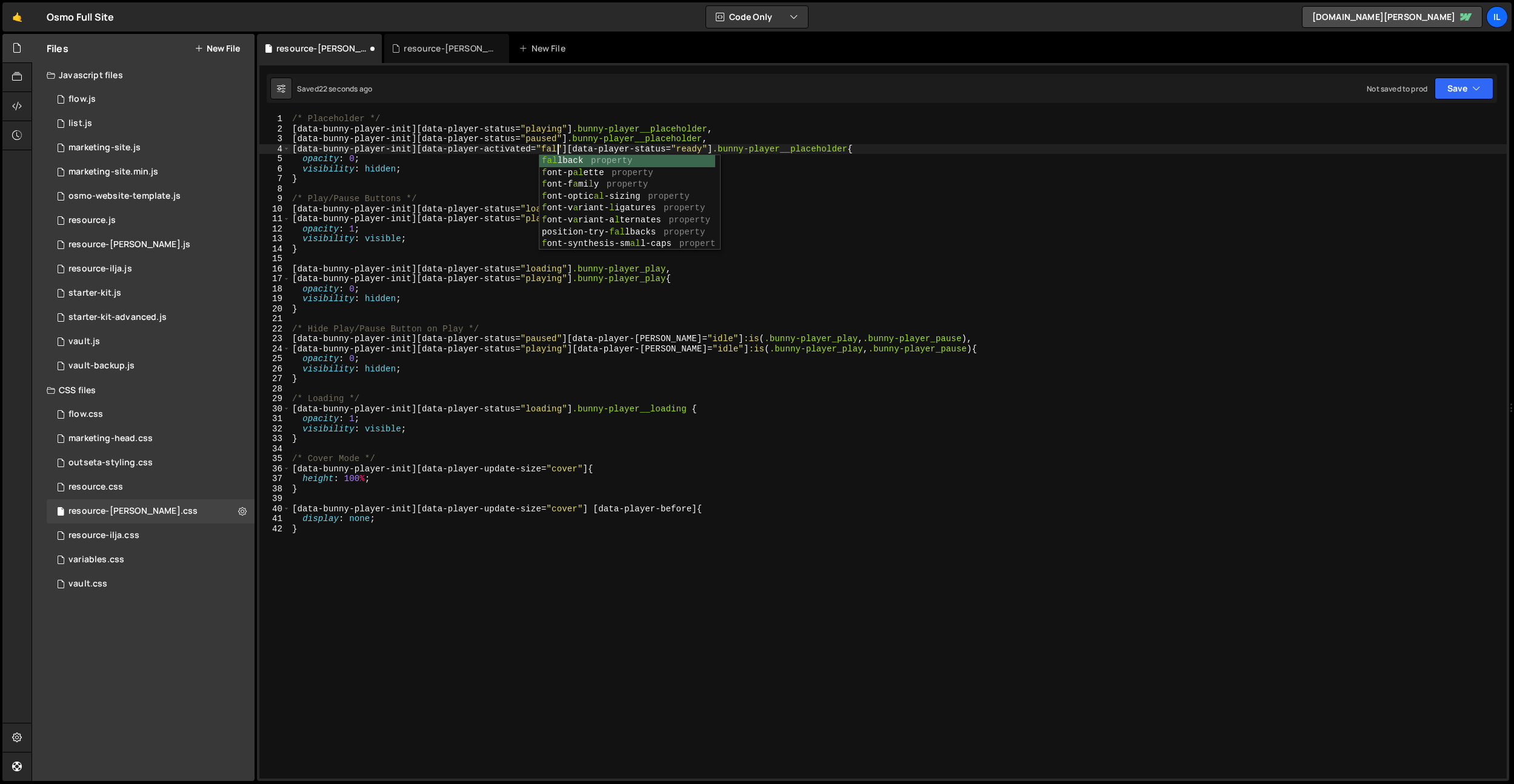
scroll to position [0, 19]
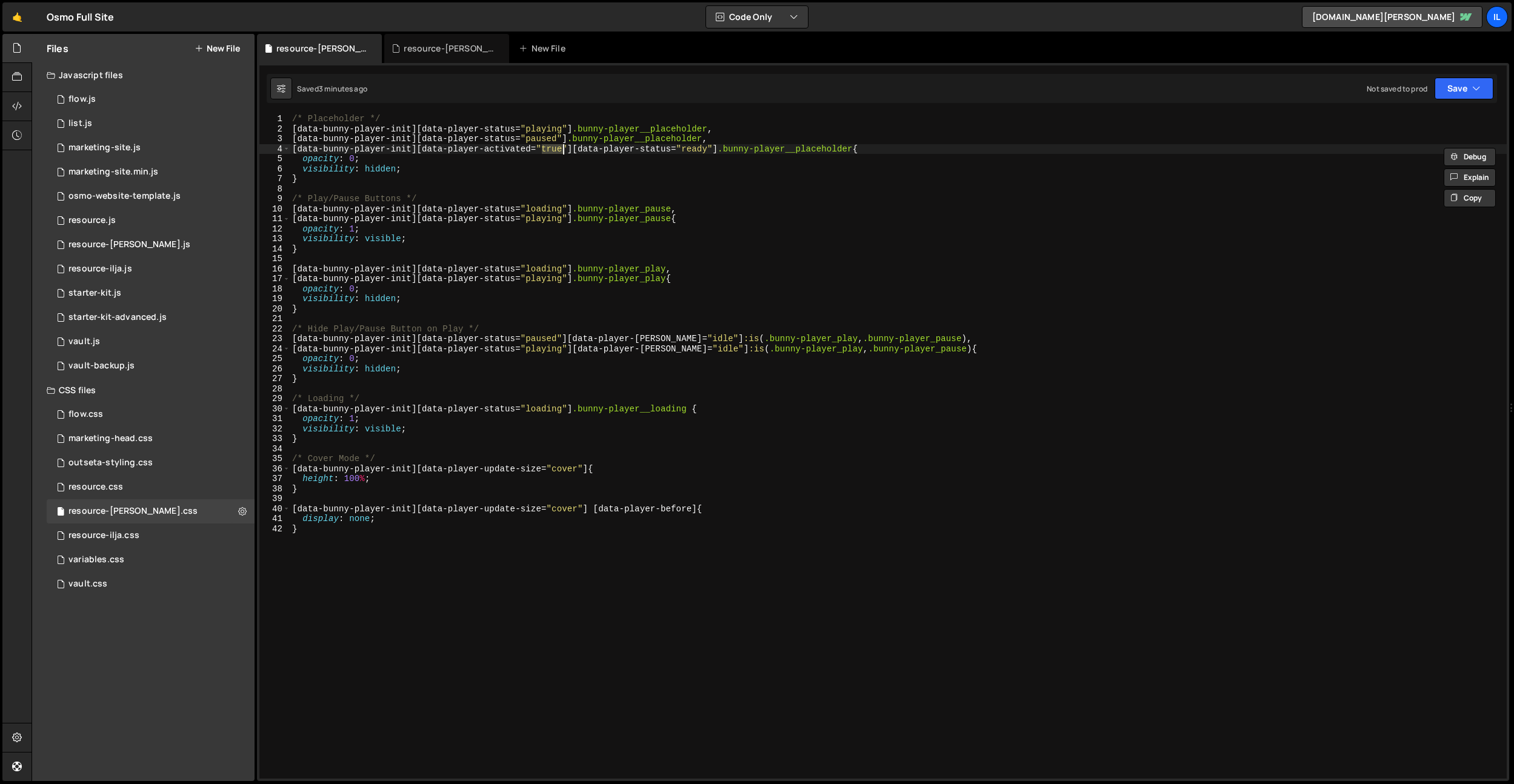
click at [426, 275] on div "/* Placeholder */ [ data-bunny-player-init ][ data-player-status = " playing " …" at bounding box center [898, 456] width 1217 height 684
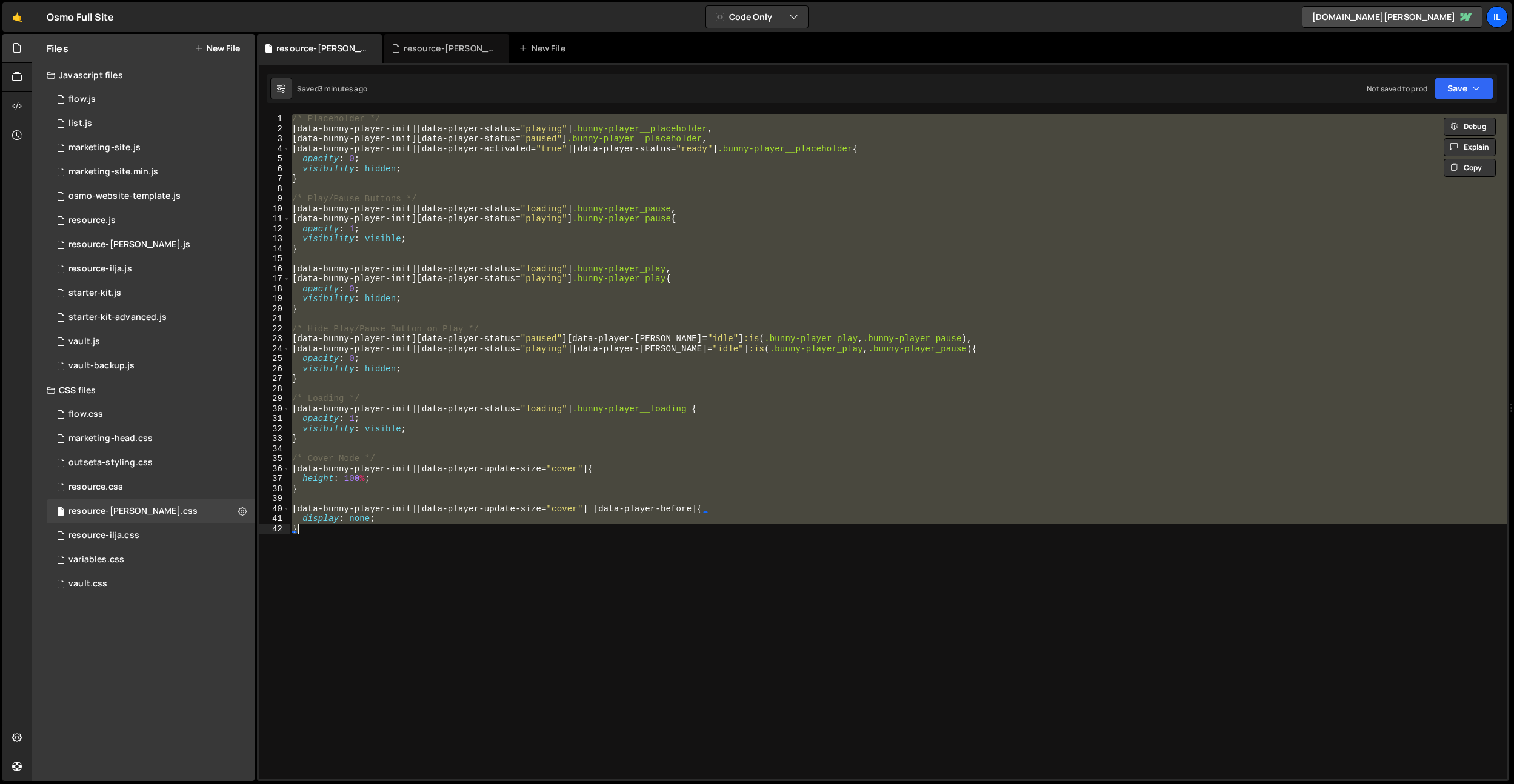
scroll to position [0, 5]
paste textarea "document.addEventListener('DOMContentLoaded', initBunnyPlayer);"
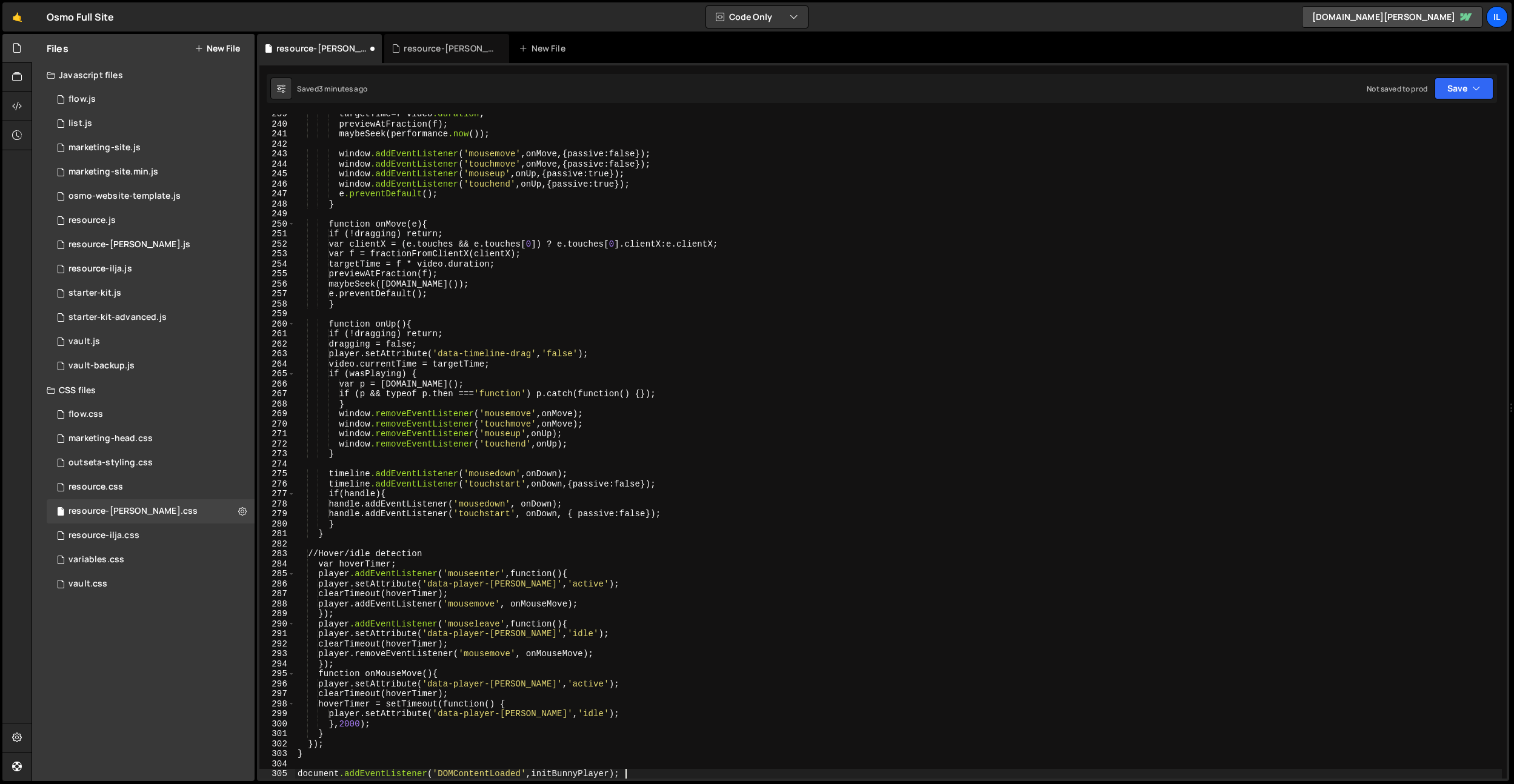
type textarea "display: none; }"
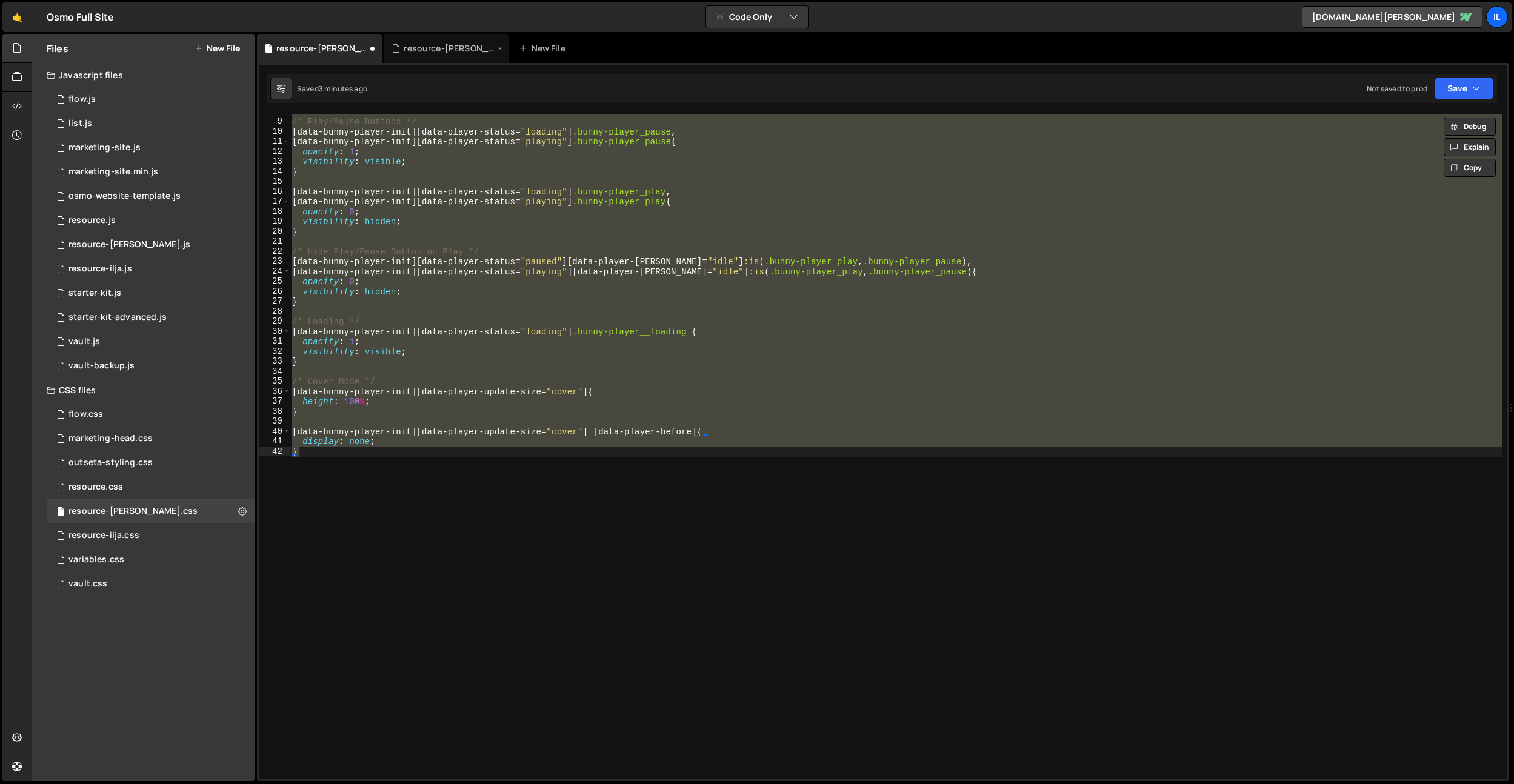
click at [417, 49] on div "resource-[PERSON_NAME].js" at bounding box center [449, 49] width 91 height 12
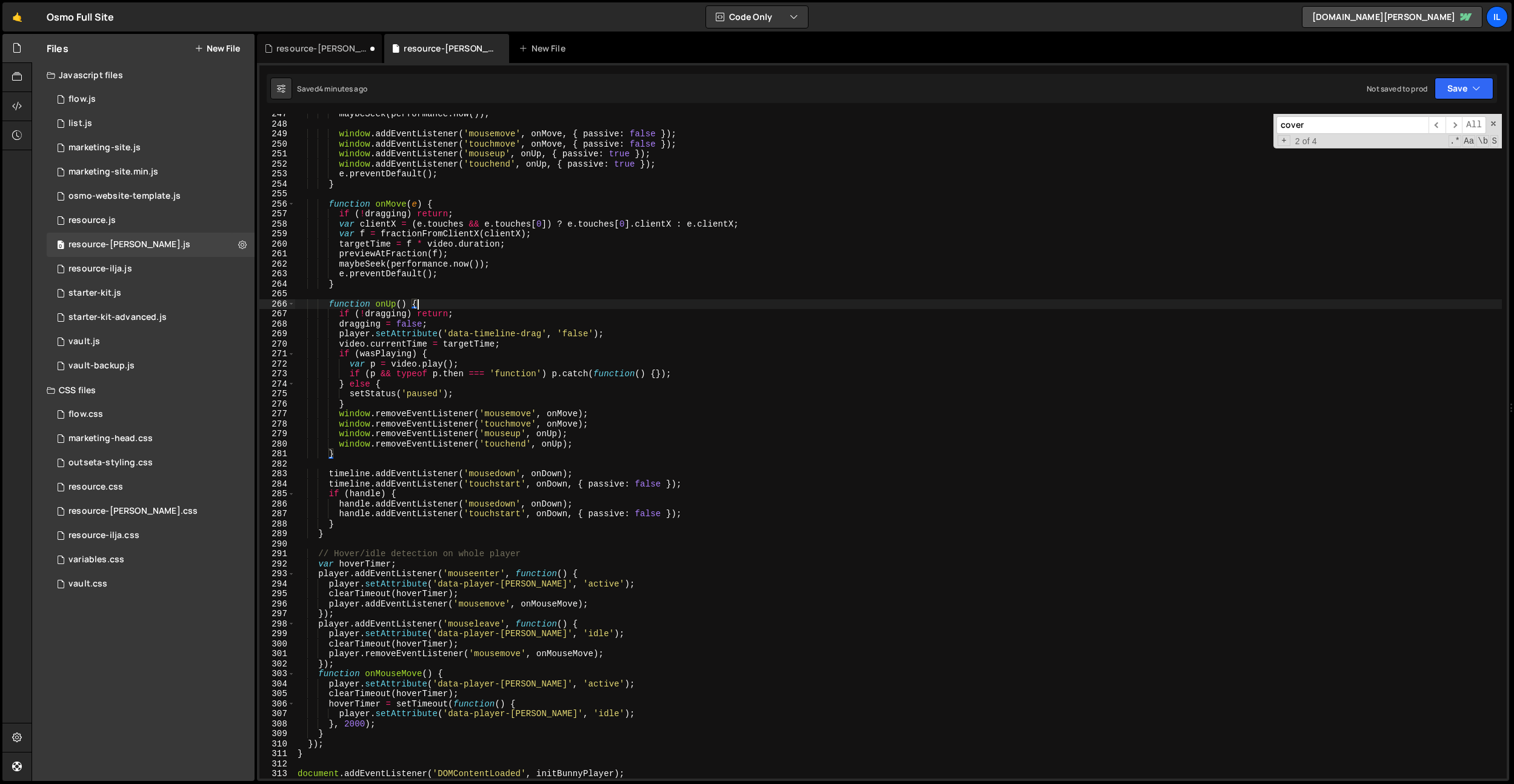
click at [543, 304] on div "maybeSeek ( performance . now ( )) ; window . addEventListener ( 'mousemove' , …" at bounding box center [899, 451] width 1207 height 684
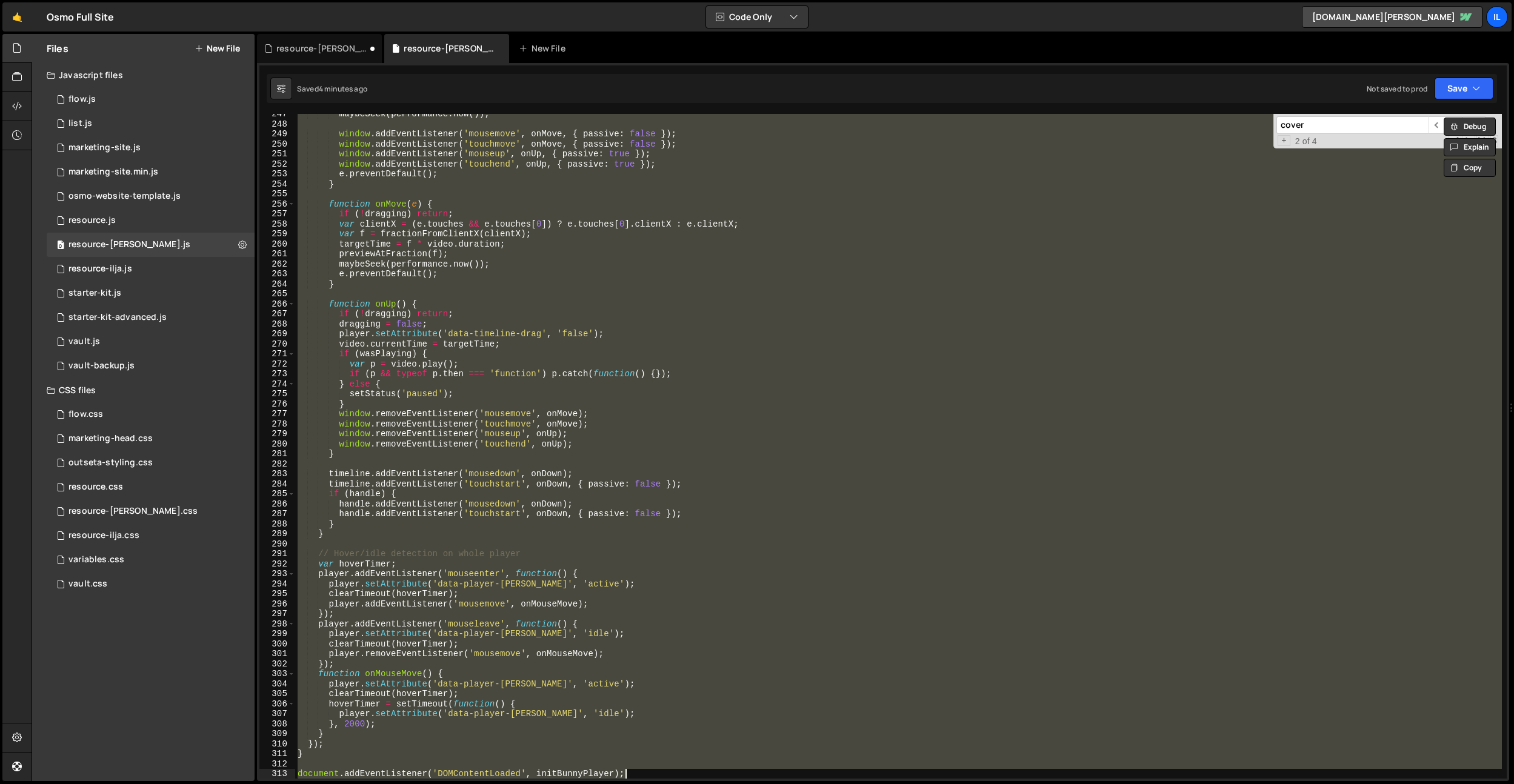
paste textarea
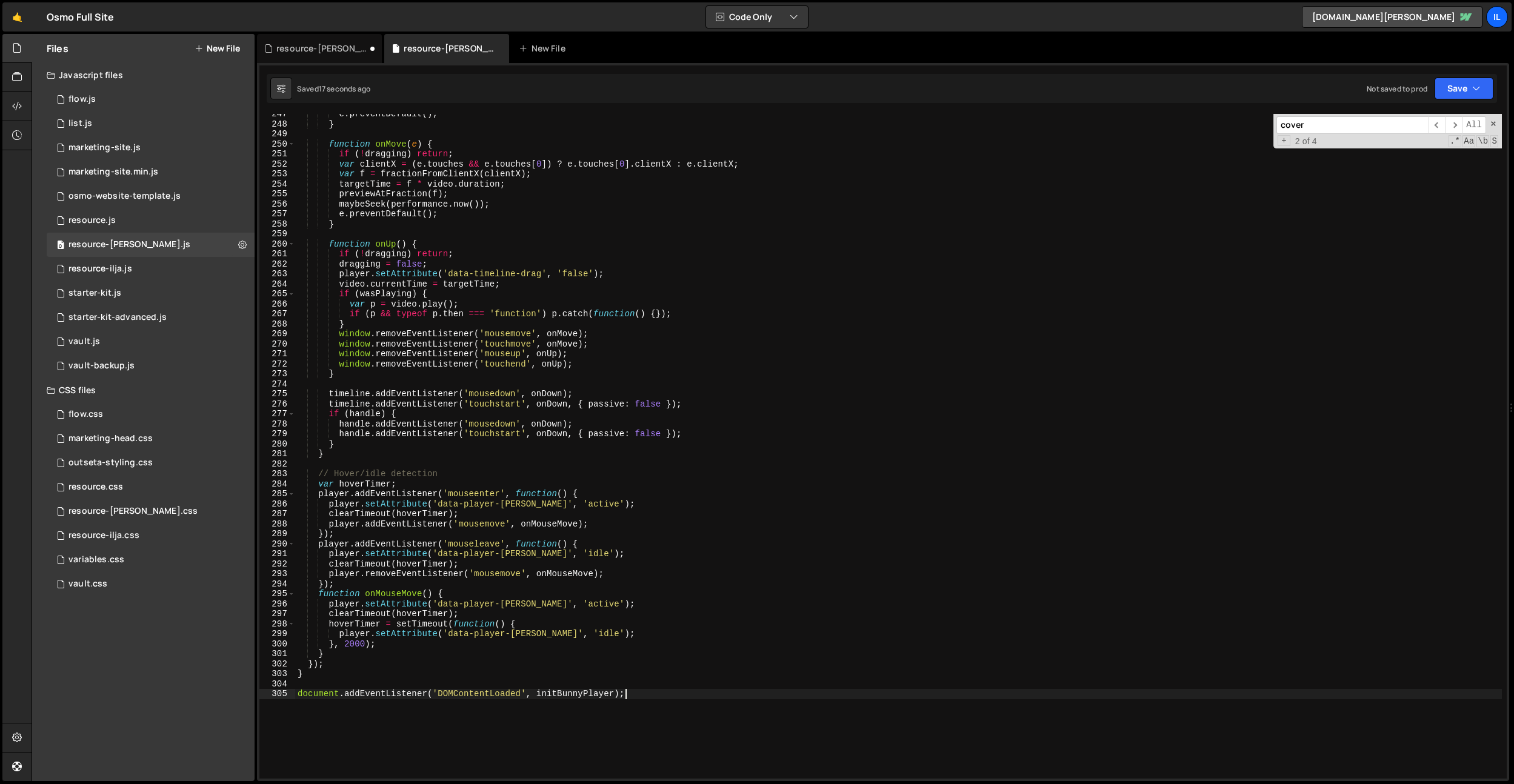
click at [572, 584] on div "e . preventDefault ( ) ; } function onMove ( e ) { if ( ! dragging ) return ; v…" at bounding box center [899, 451] width 1207 height 684
type textarea "});"
click at [685, 379] on div "e . preventDefault ( ) ; } function onMove ( e ) { if ( ! dragging ) return ; v…" at bounding box center [899, 451] width 1207 height 684
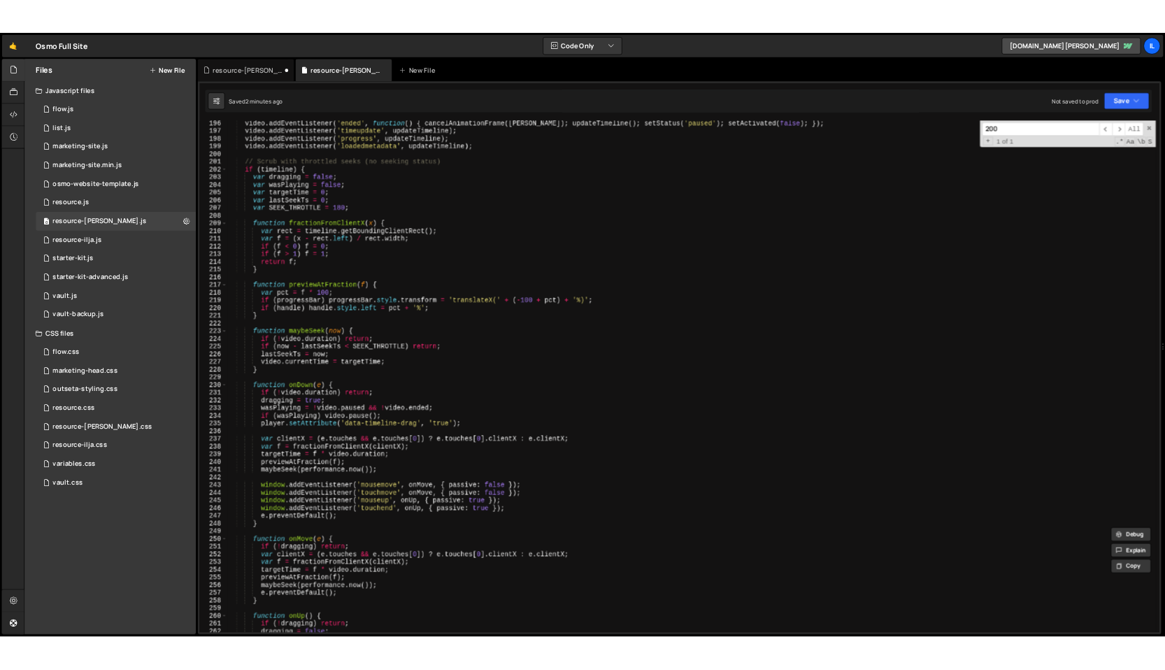
scroll to position [1942, 0]
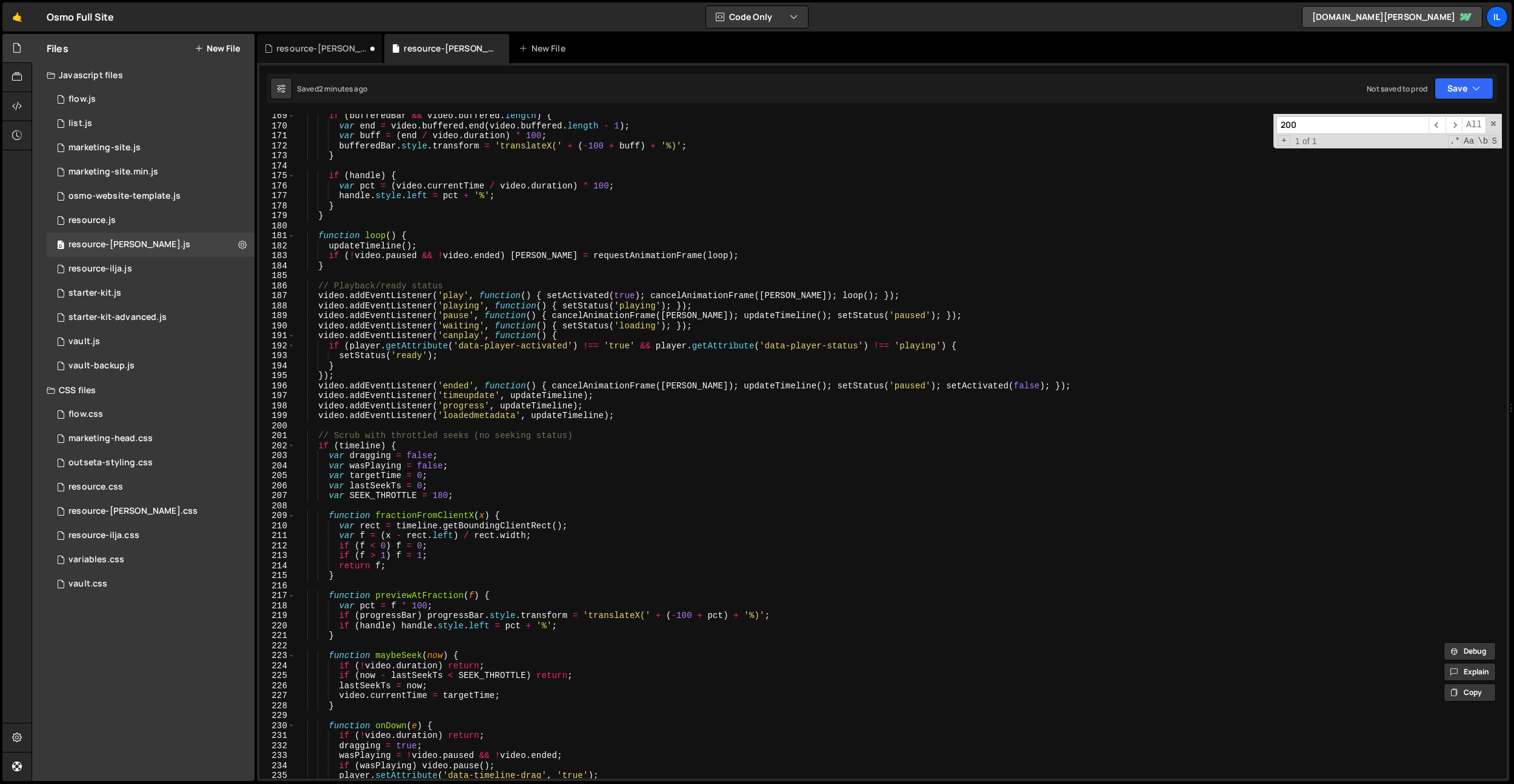
type input "200"
type textarea "var SEEK_THROTTLE = 180;"
click at [372, 495] on div "if ( bufferedBar && video . buffered . length ) { var end = video . buffered . …" at bounding box center [899, 453] width 1207 height 684
